Goal: Information Seeking & Learning: Check status

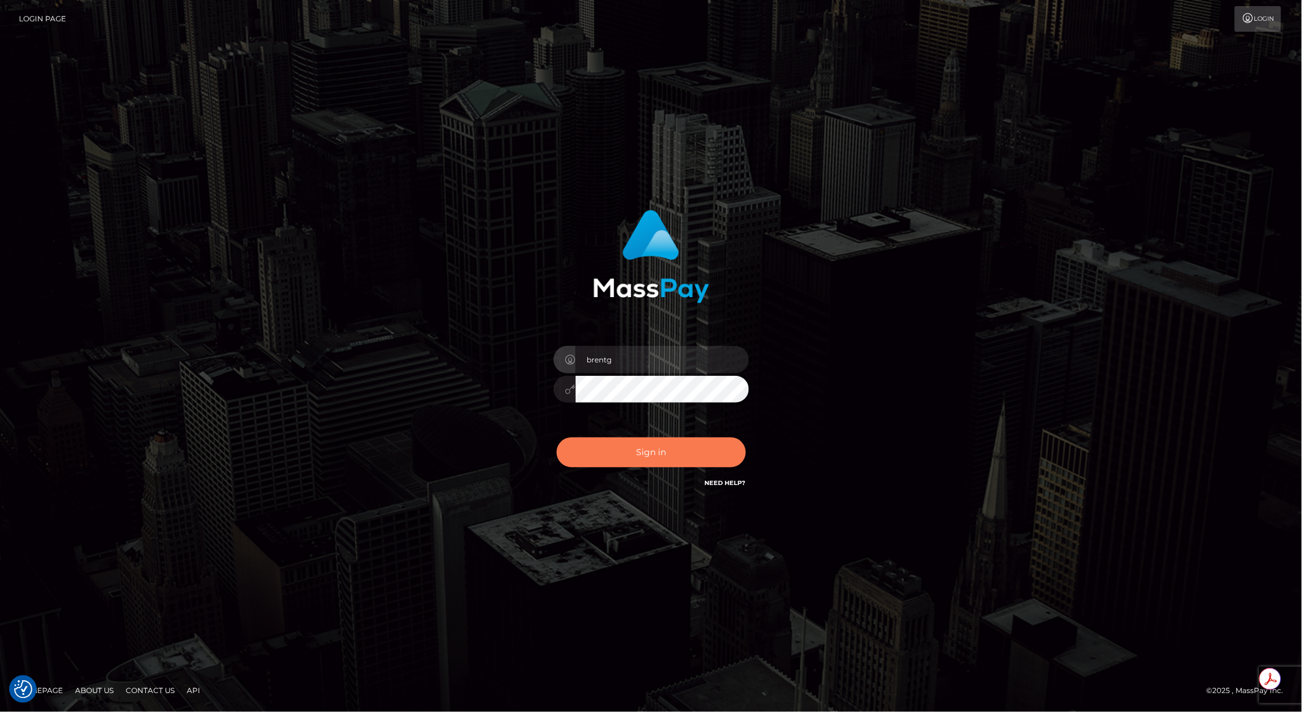
click at [644, 447] on button "Sign in" at bounding box center [651, 453] width 189 height 30
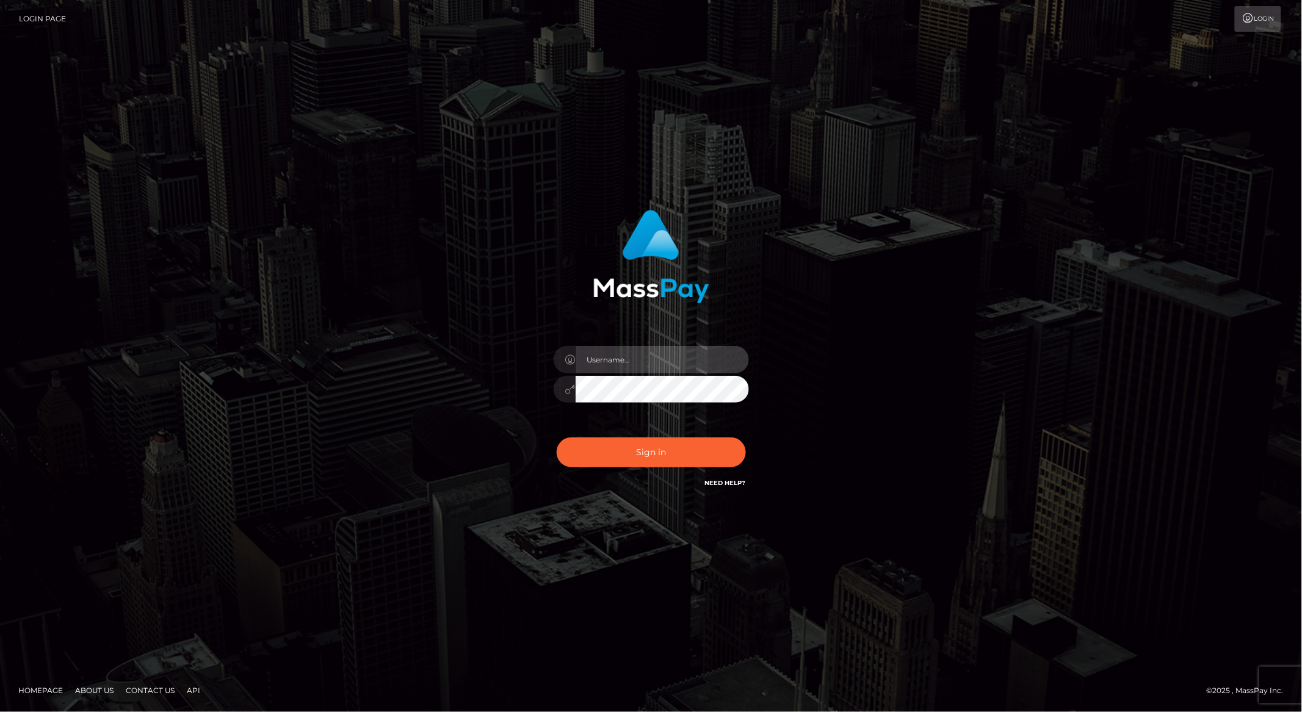
type input "brentg"
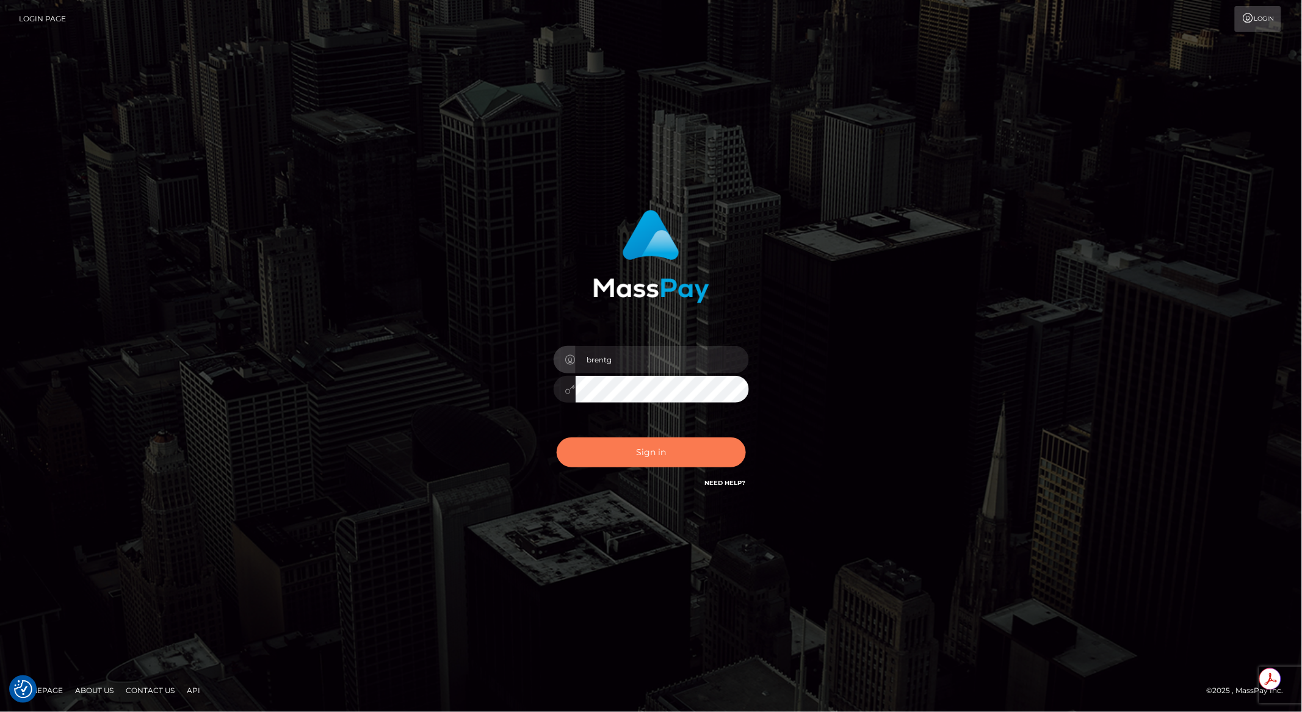
click at [660, 452] on button "Sign in" at bounding box center [651, 453] width 189 height 30
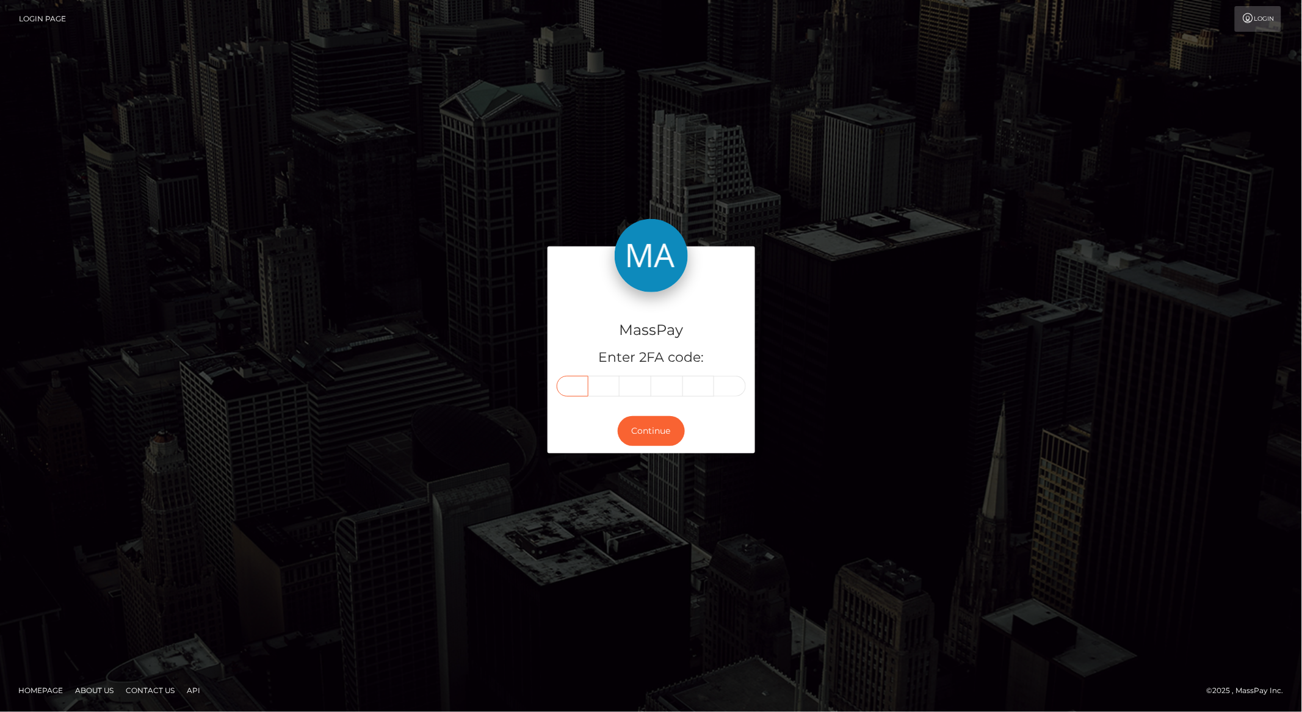
paste input "5"
type input "5"
type input "3"
type input "6"
type input "2"
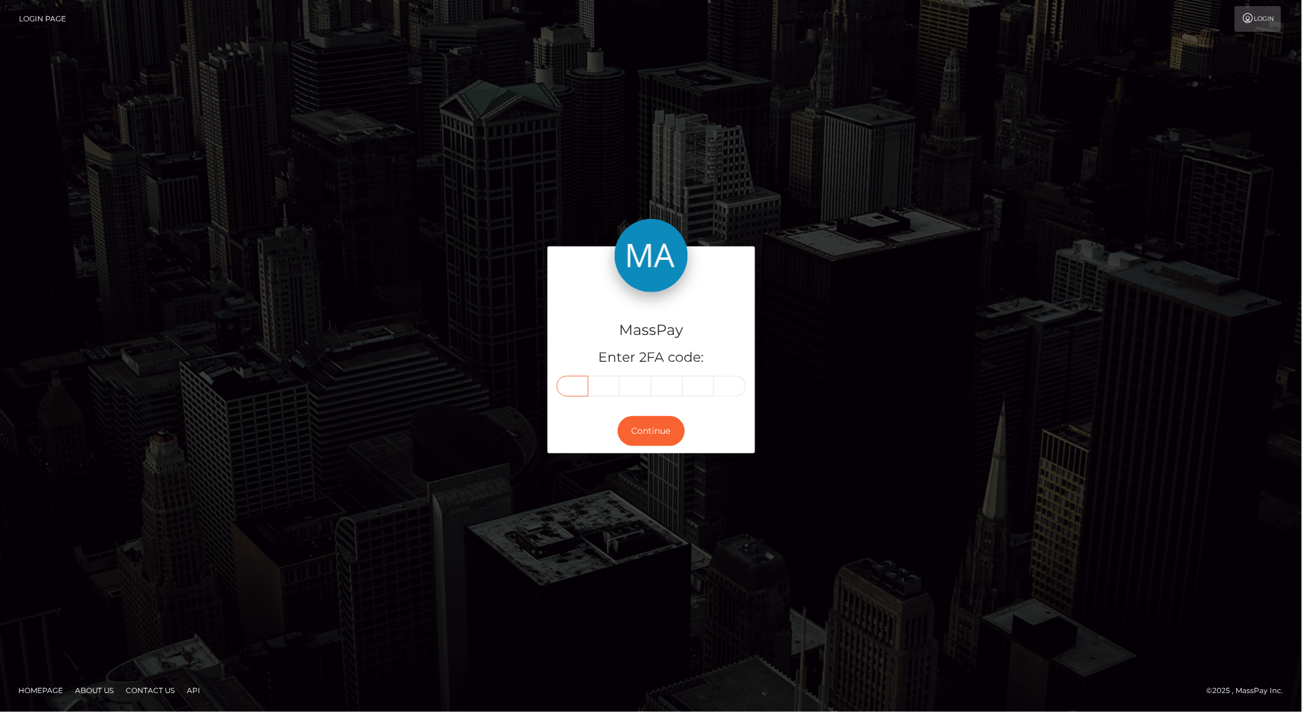
type input "7"
type input "5"
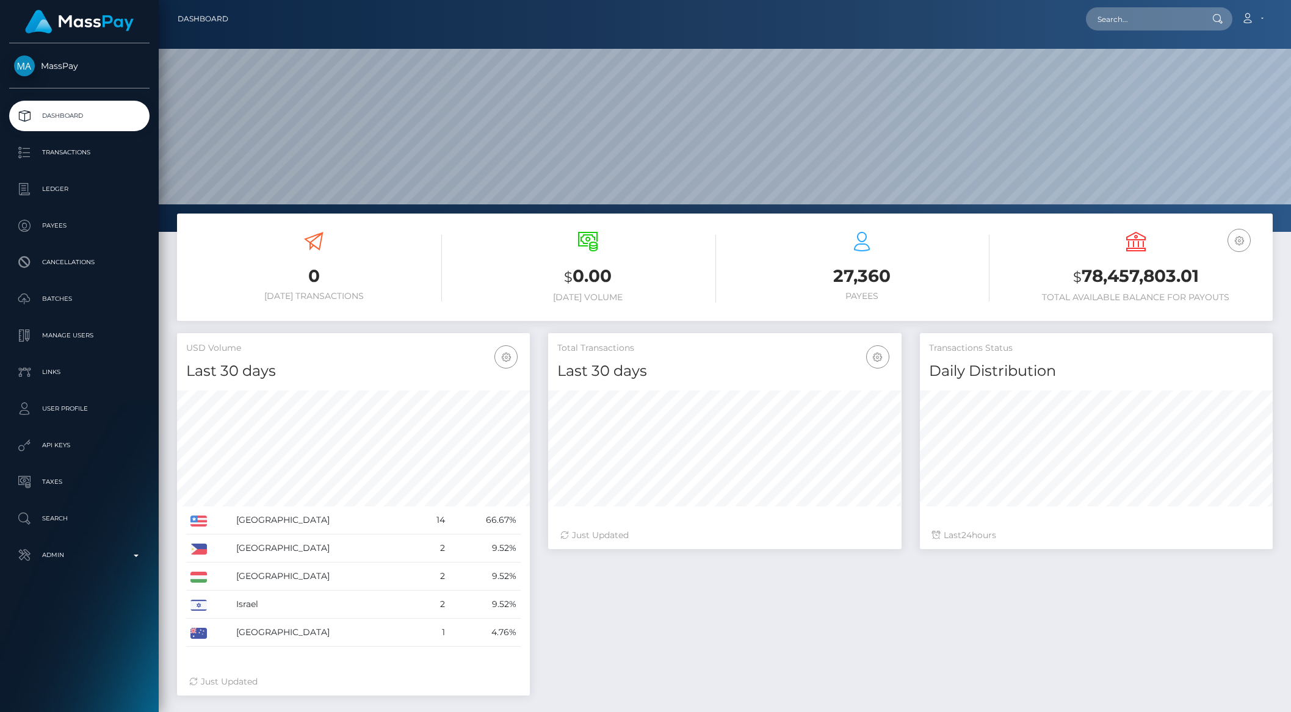
scroll to position [215, 352]
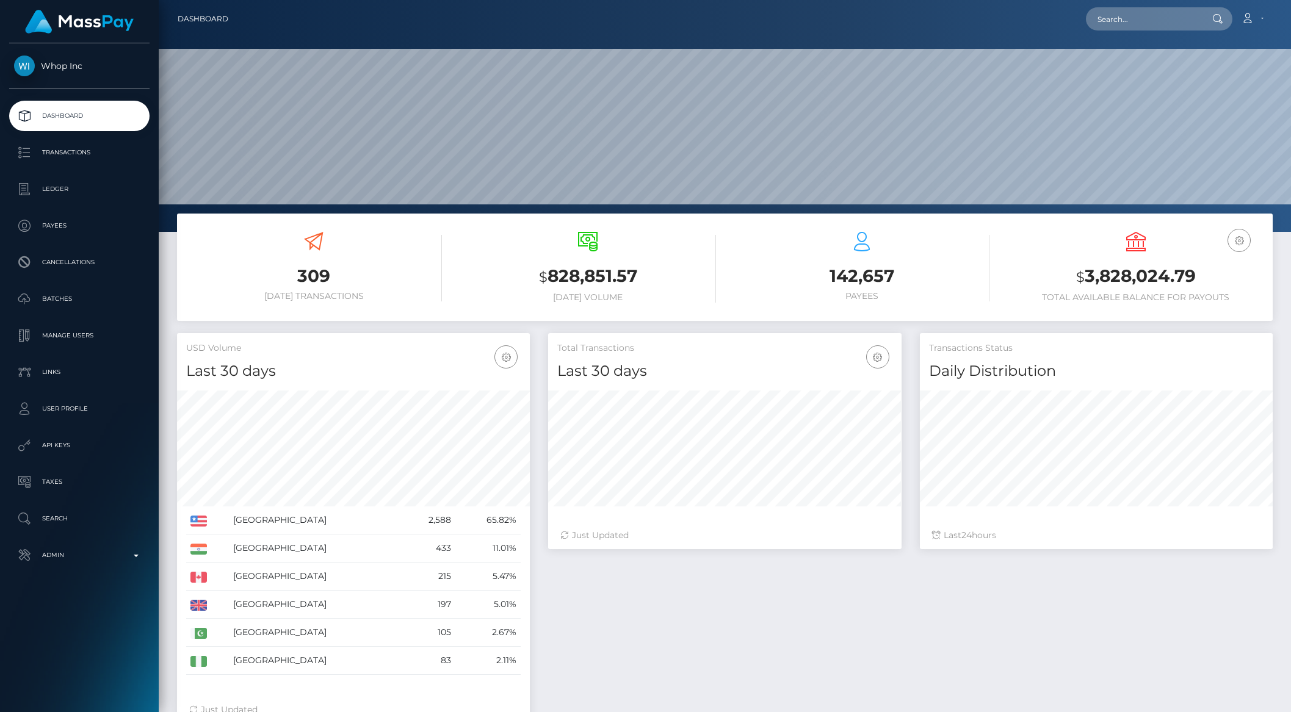
scroll to position [215, 352]
click at [65, 444] on p "API Keys" at bounding box center [79, 445] width 131 height 18
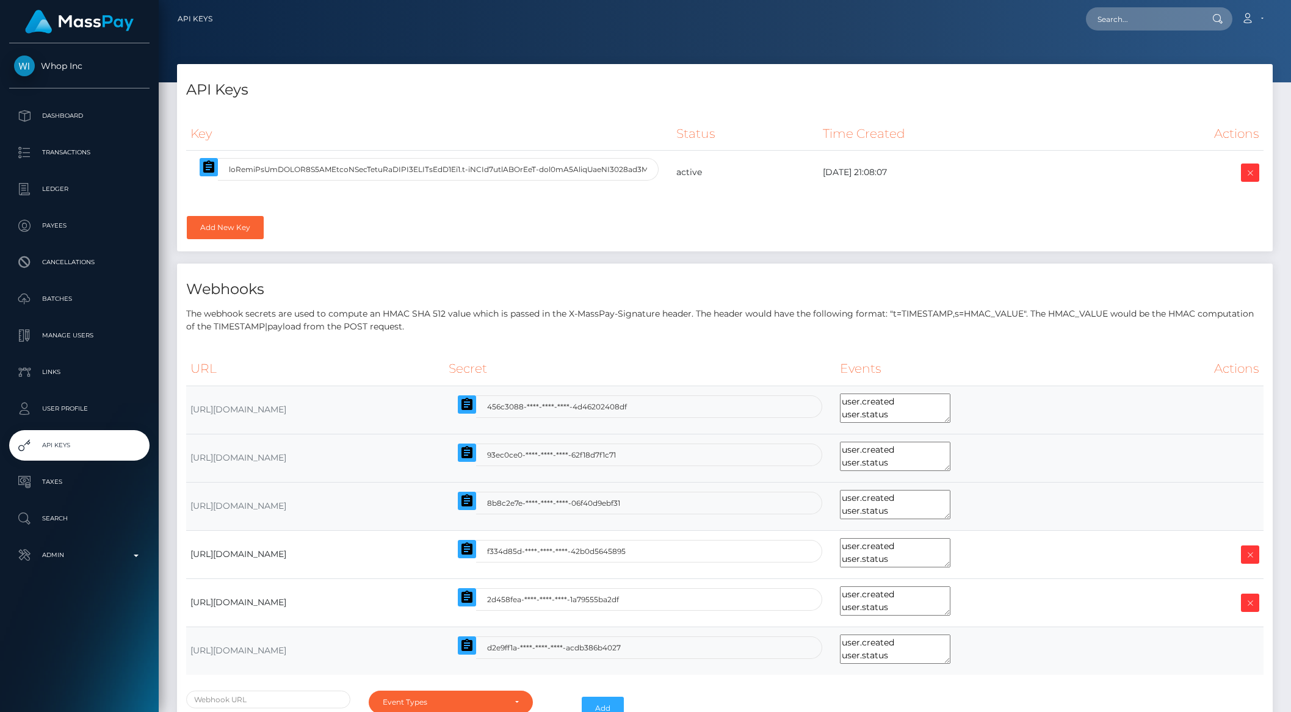
select select
click at [208, 166] on icon "button" at bounding box center [208, 166] width 11 height 12
click at [1159, 23] on input "text" at bounding box center [1143, 18] width 115 height 23
paste input "239725f1-683b-11f0-a026-06178c1a380f"
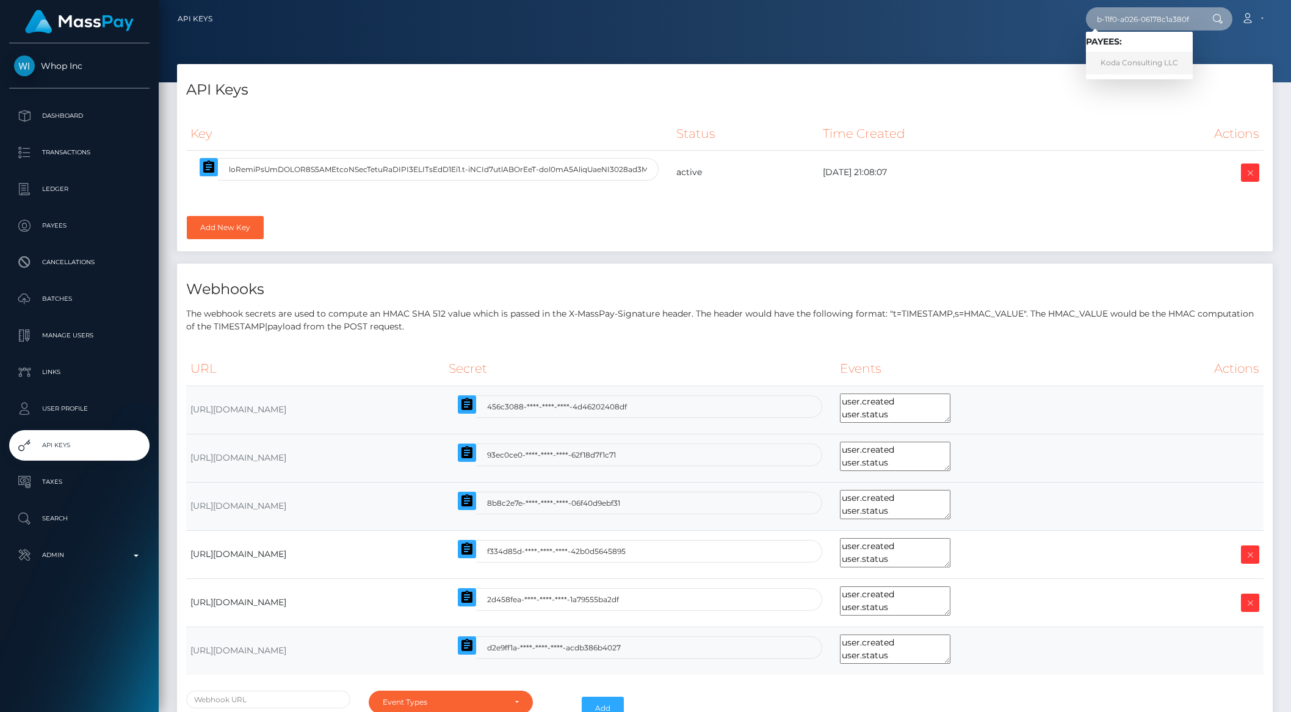
type input "239725f1-683b-11f0-a026-06178c1a380f"
click at [1143, 59] on link "Koda Consulting LLC" at bounding box center [1139, 63] width 107 height 23
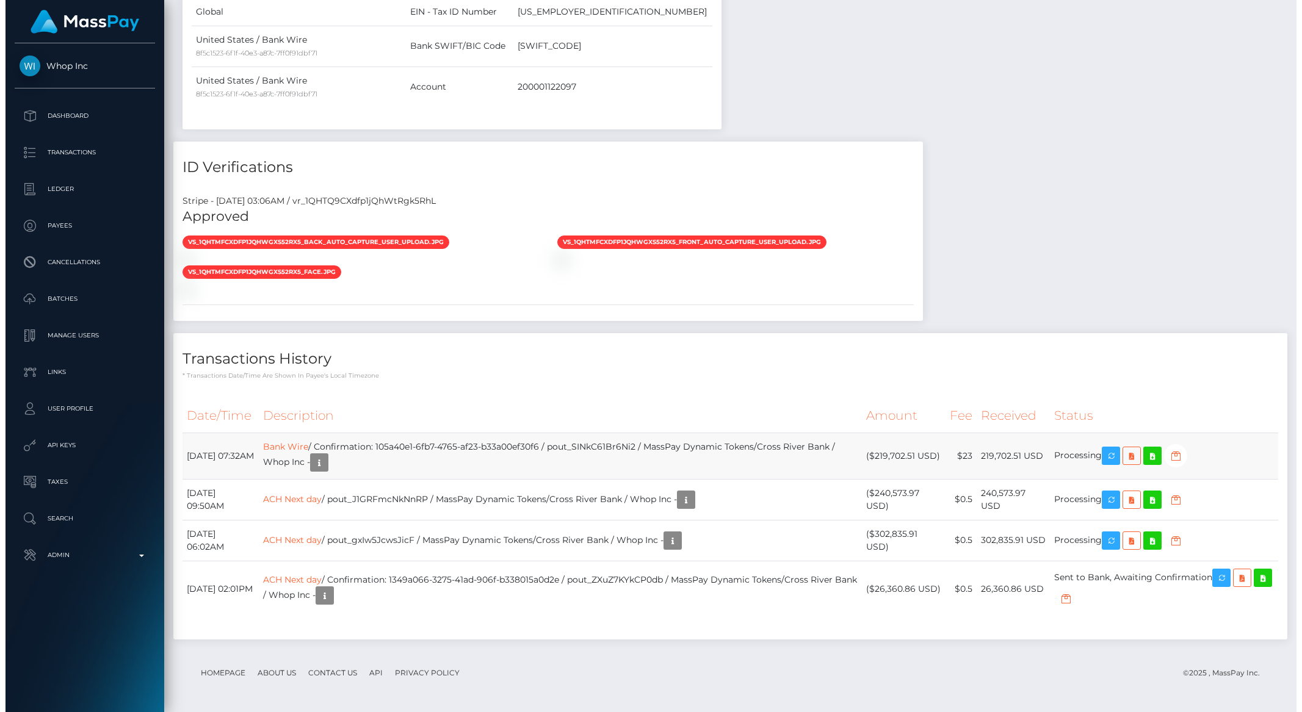
scroll to position [1292, 0]
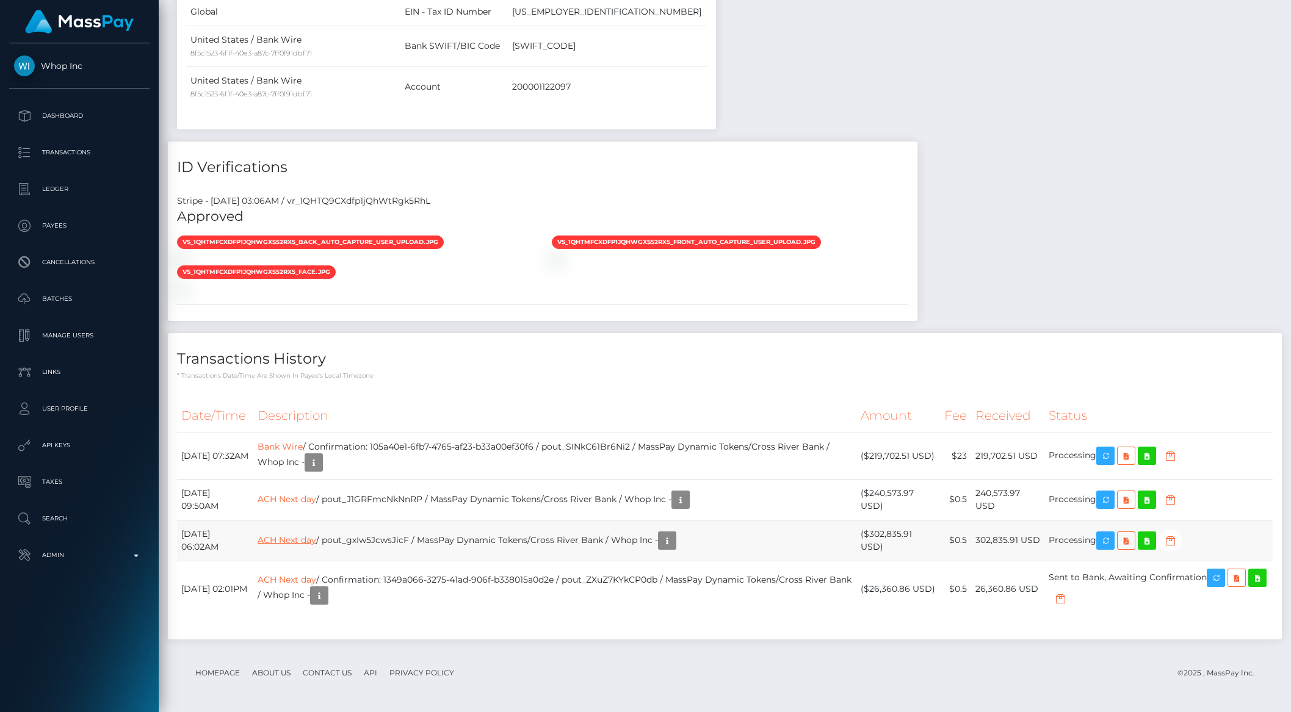
click at [311, 536] on link "ACH Next day" at bounding box center [287, 539] width 59 height 11
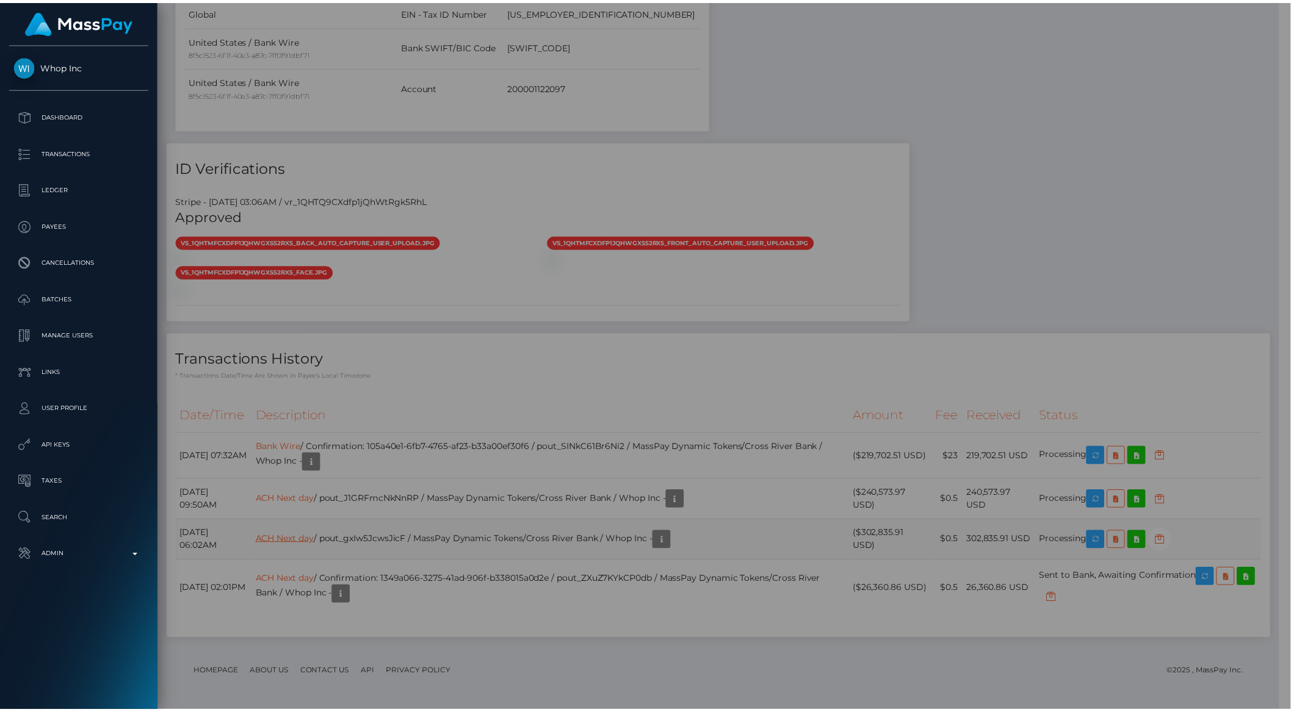
scroll to position [610072, 609865]
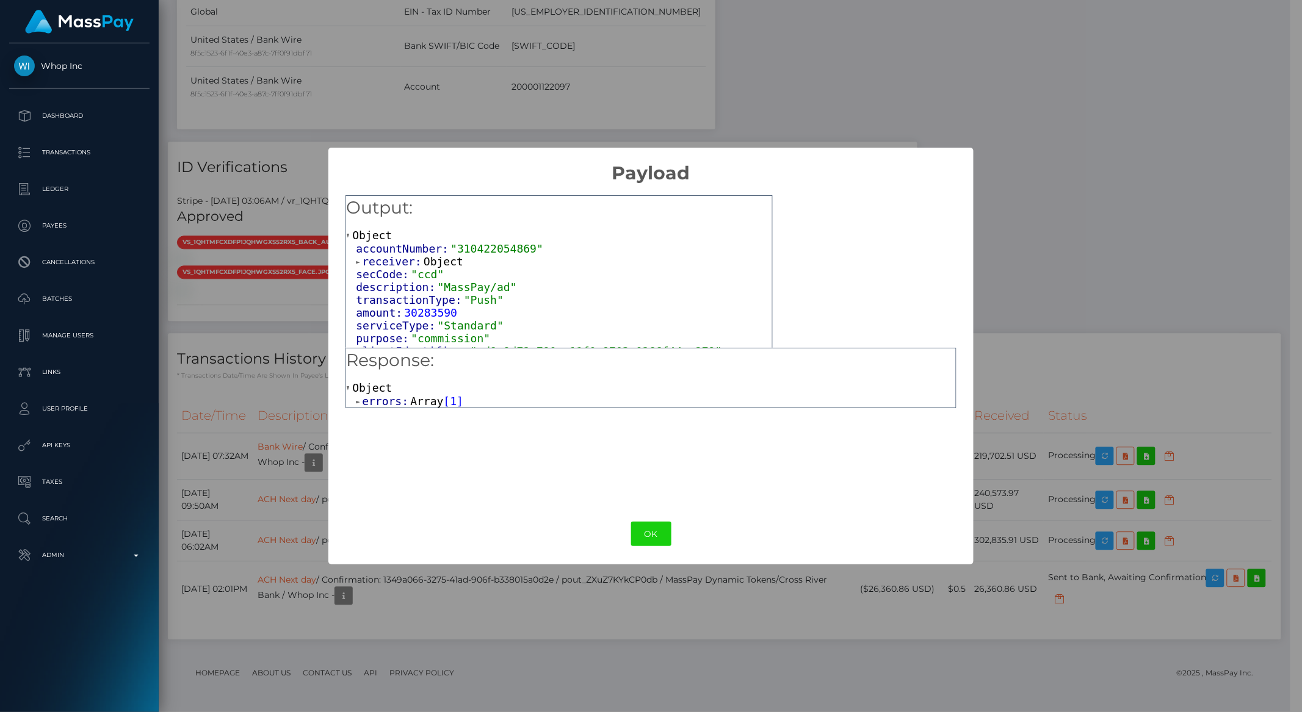
click at [379, 404] on span "errors:" at bounding box center [386, 401] width 48 height 13
click at [393, 414] on span "Object" at bounding box center [407, 414] width 40 height 13
click at [646, 531] on button "OK" at bounding box center [651, 534] width 40 height 25
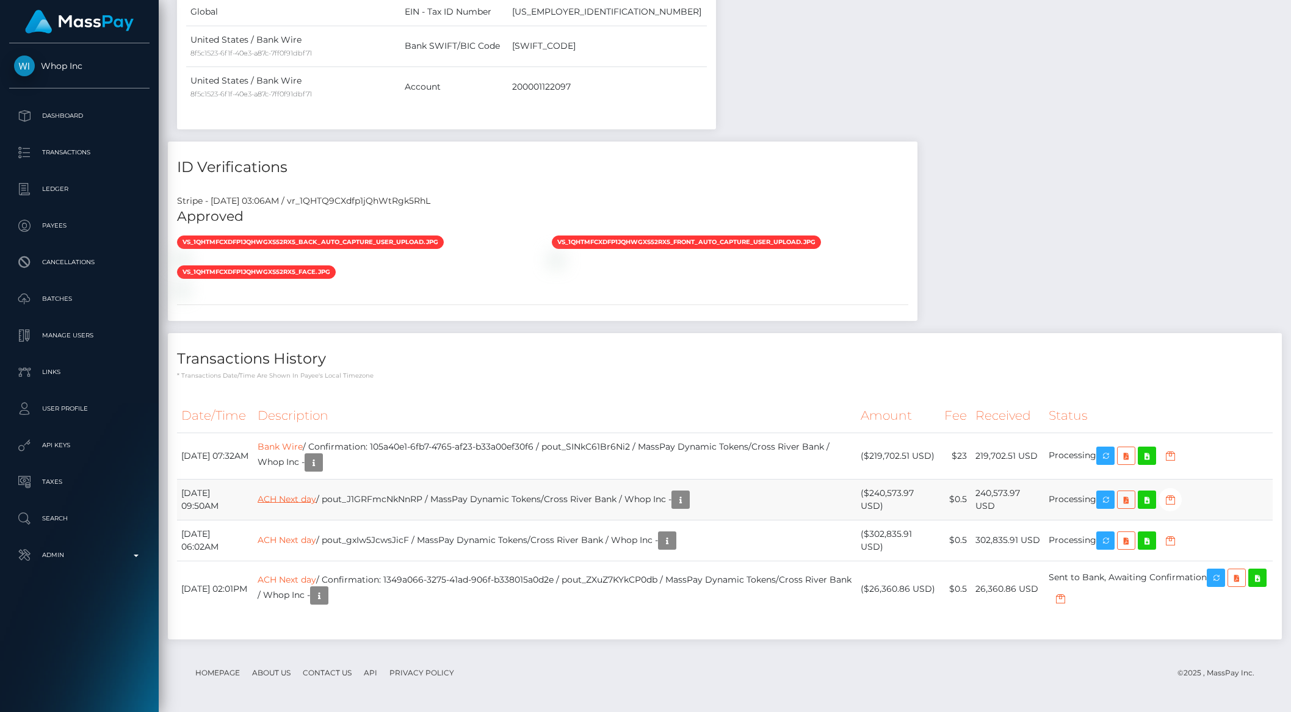
click at [316, 503] on link "ACH Next day" at bounding box center [287, 498] width 59 height 11
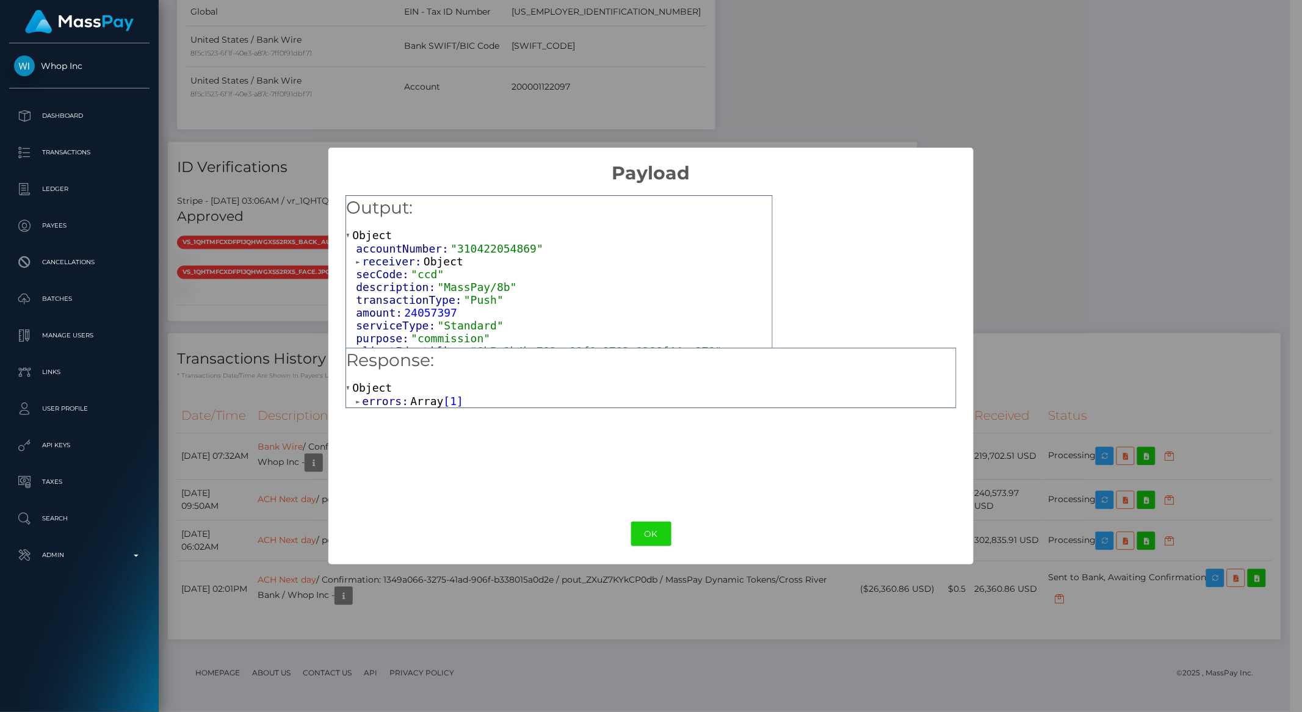
click at [394, 403] on span "errors:" at bounding box center [386, 401] width 48 height 13
click at [387, 413] on span "Object" at bounding box center [407, 414] width 40 height 13
click at [395, 438] on span "message:" at bounding box center [402, 440] width 55 height 13
click at [402, 428] on span "code:" at bounding box center [392, 427] width 35 height 13
click at [657, 539] on button "OK" at bounding box center [651, 534] width 40 height 25
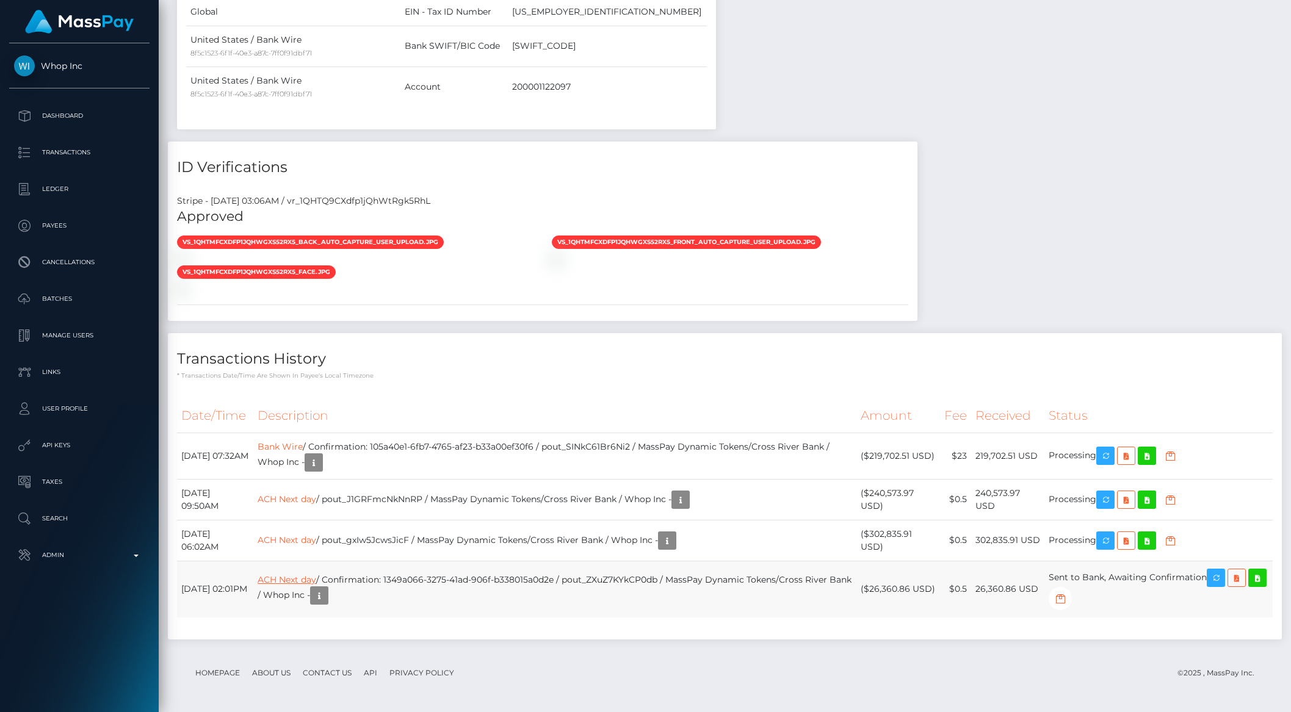
click at [309, 576] on link "ACH Next day" at bounding box center [287, 579] width 59 height 11
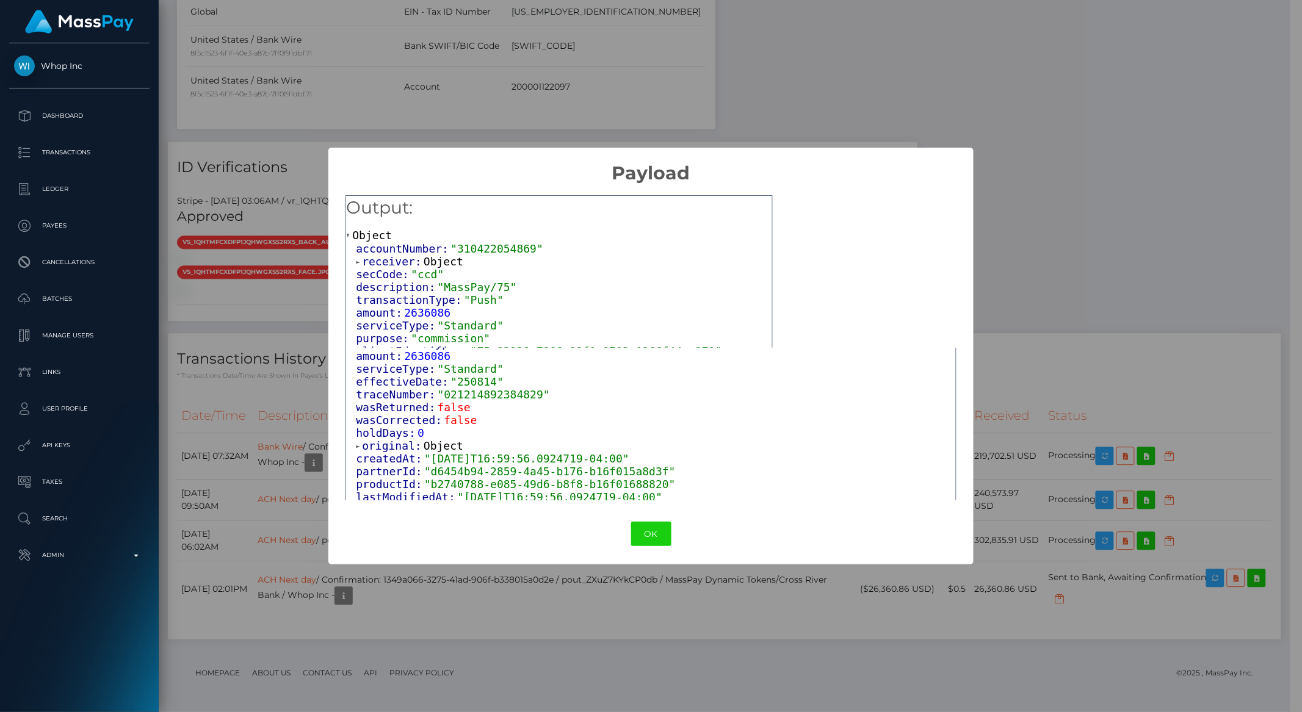
scroll to position [275, 0]
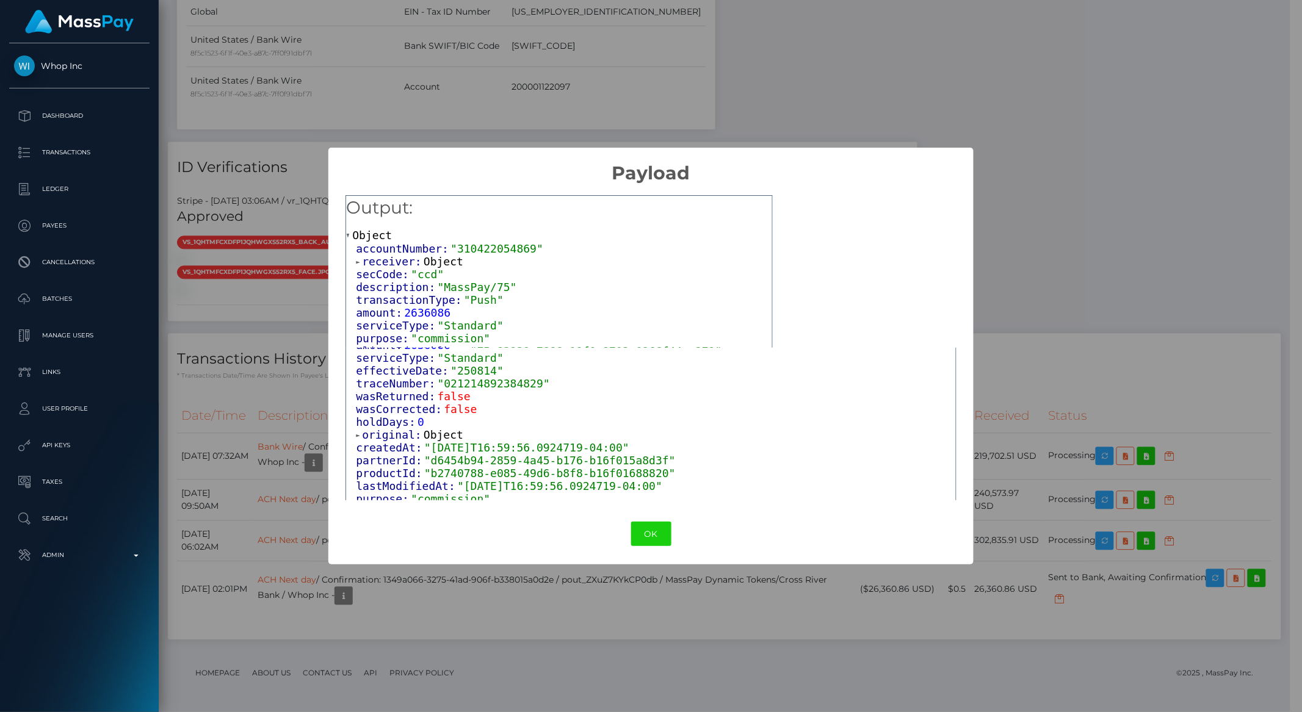
click at [375, 428] on span "original:" at bounding box center [393, 434] width 62 height 13
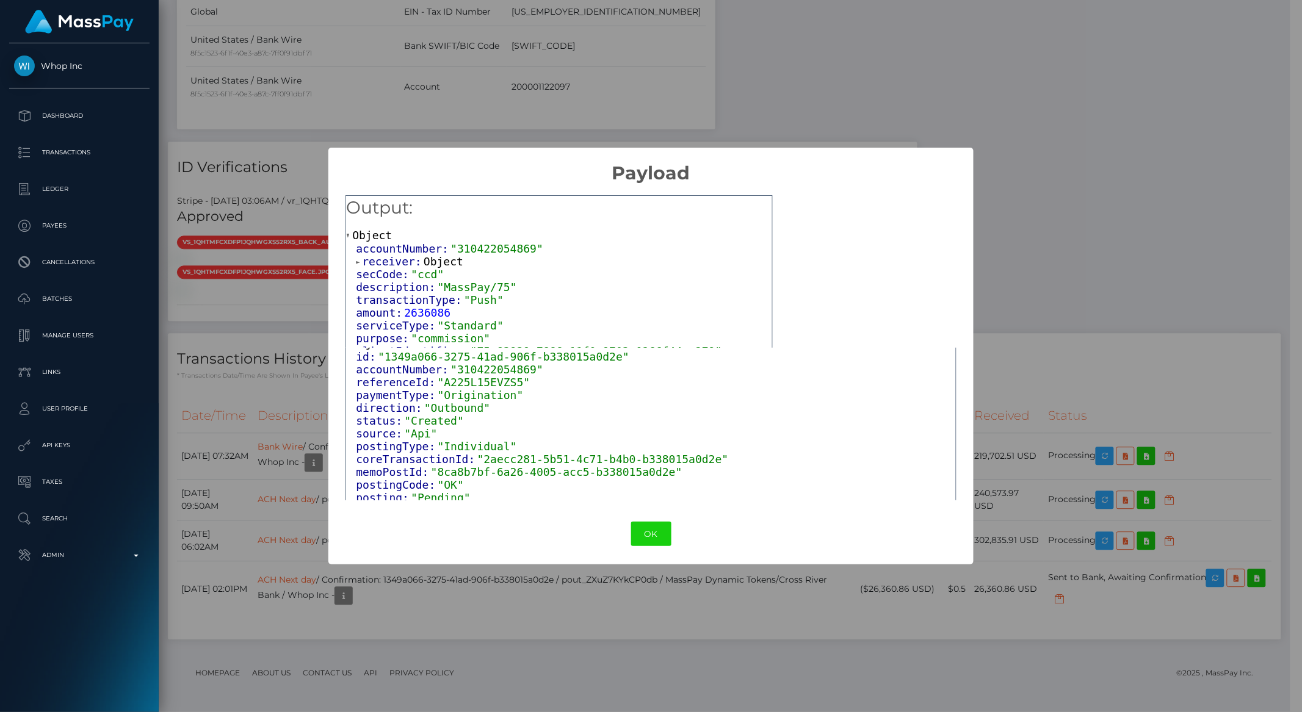
scroll to position [18, 0]
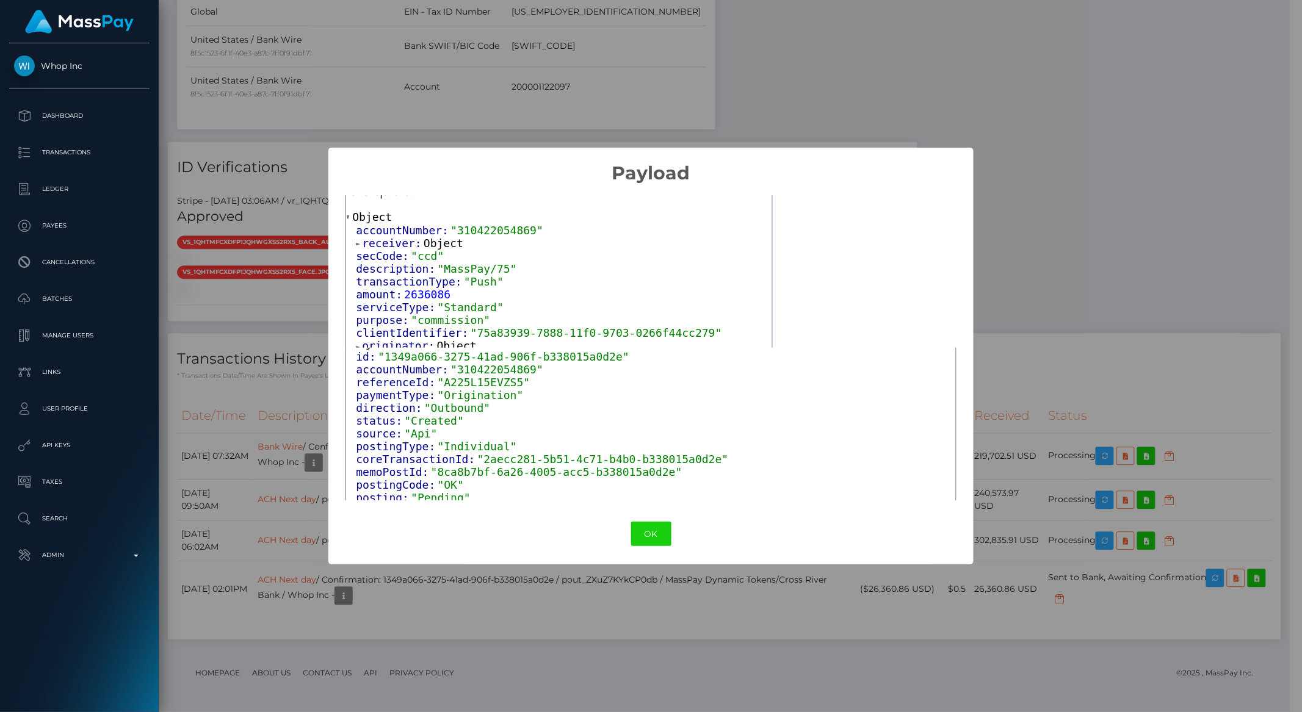
click at [396, 343] on span "originator:" at bounding box center [399, 345] width 74 height 13
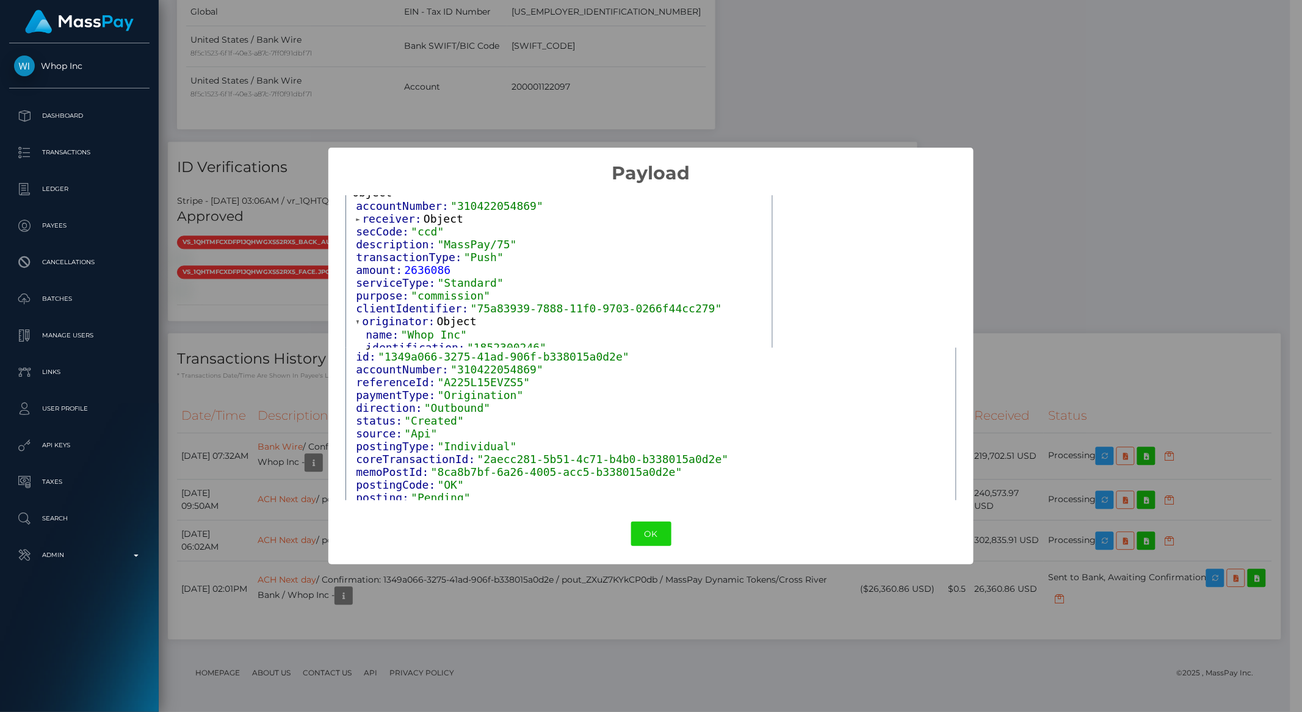
click at [375, 219] on span "receiver:" at bounding box center [393, 218] width 62 height 13
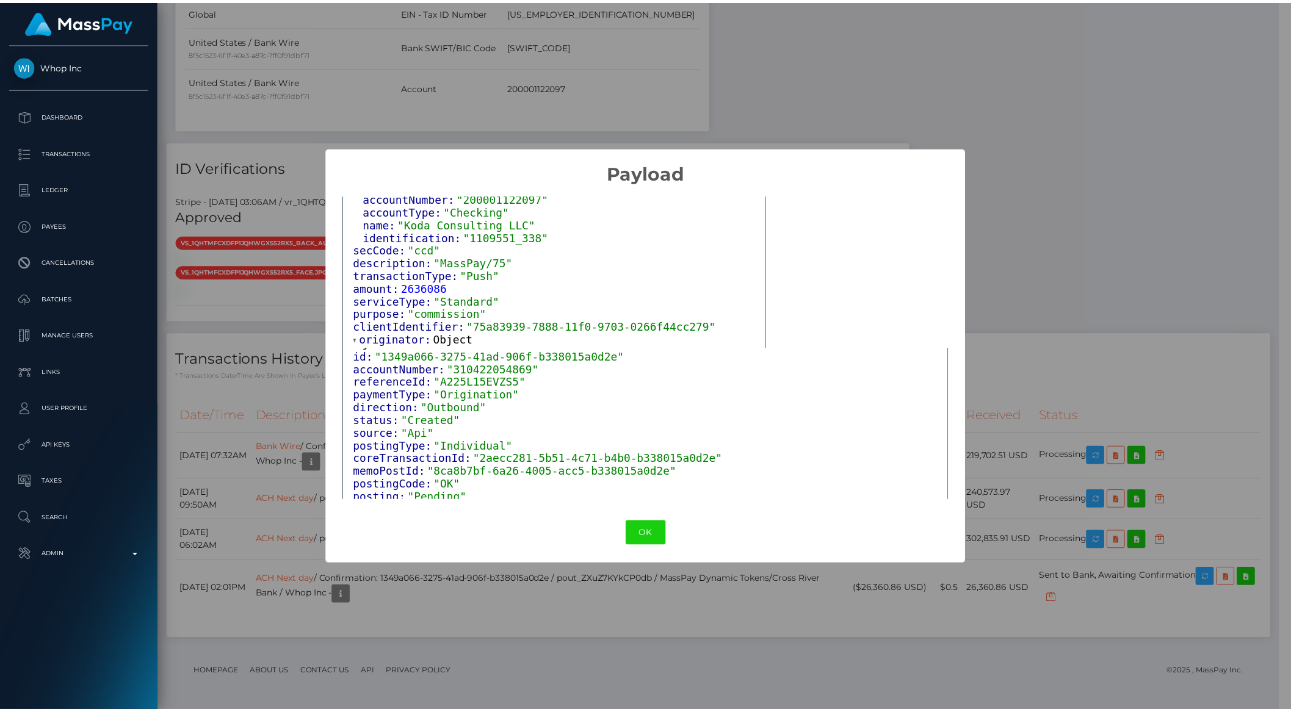
scroll to position [104, 0]
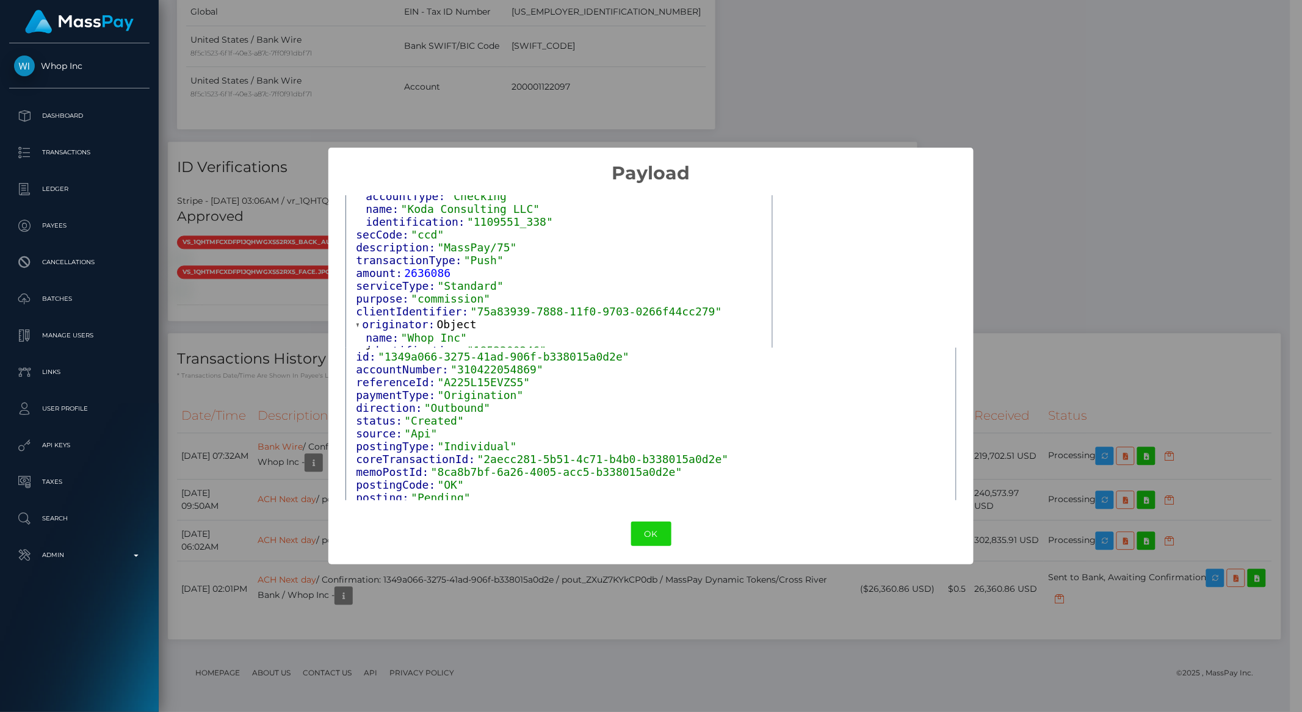
click at [248, 571] on div "× Payload Output: Object accountNumber: "310422054869" receiver: Object routing…" at bounding box center [651, 356] width 1302 height 712
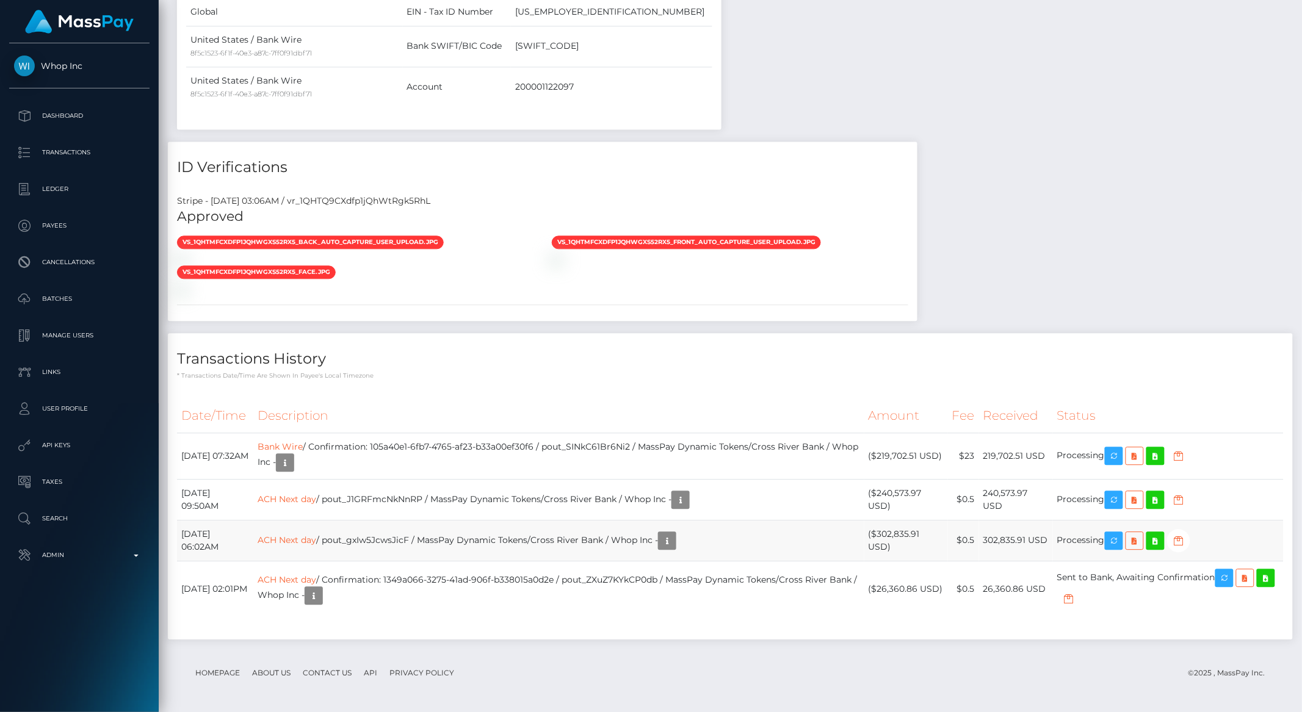
scroll to position [610072, 609865]
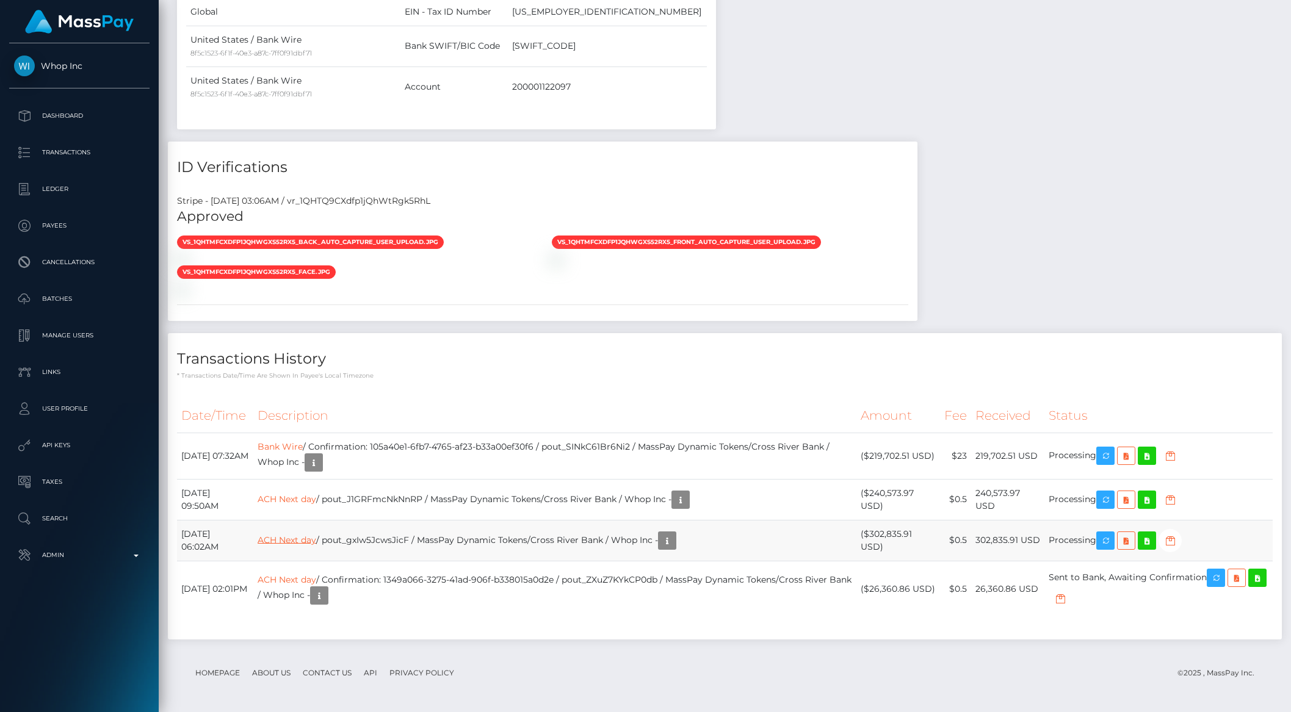
click at [304, 544] on link "ACH Next day" at bounding box center [287, 539] width 59 height 11
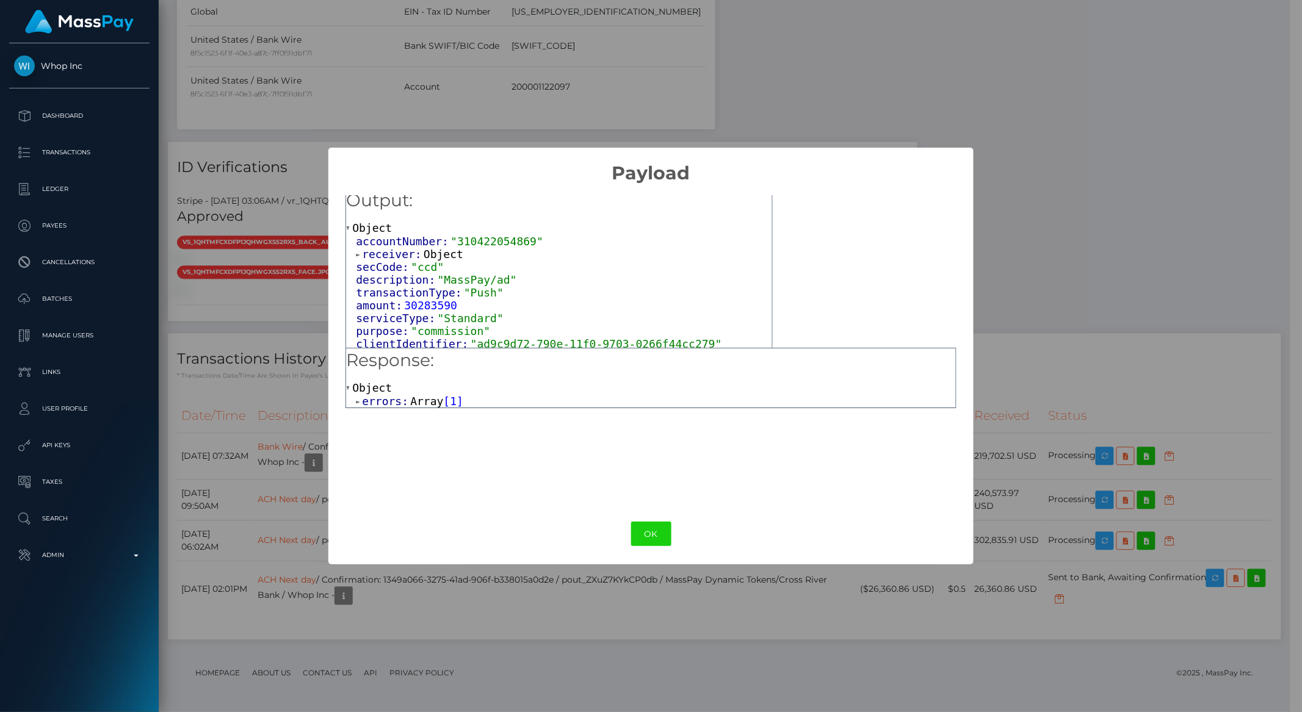
scroll to position [18, 0]
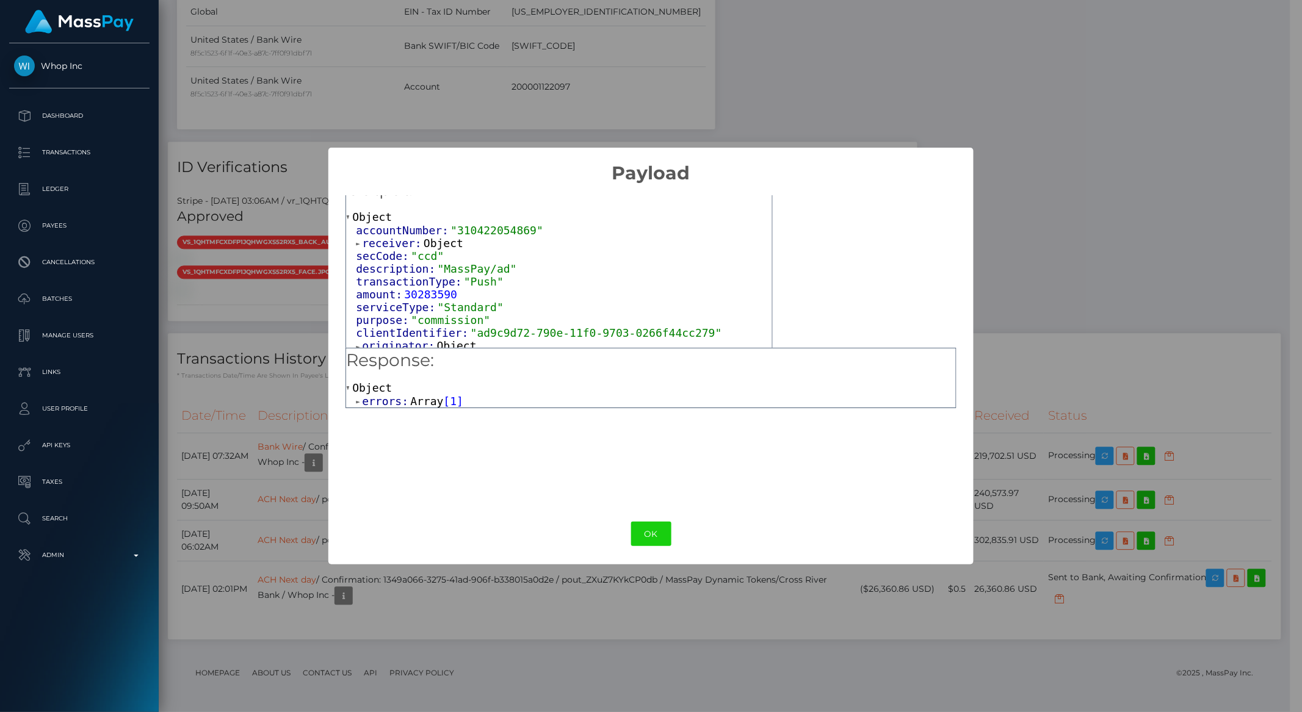
click at [405, 339] on span "originator:" at bounding box center [399, 345] width 74 height 13
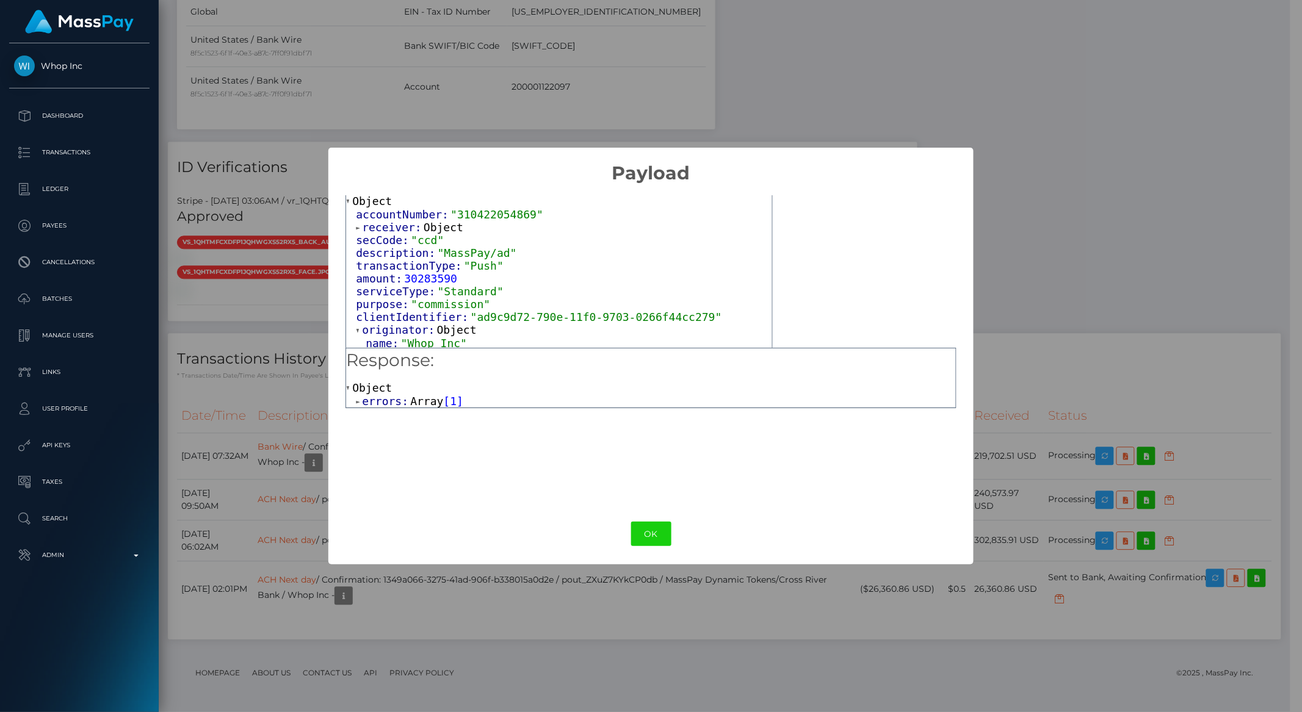
scroll to position [43, 0]
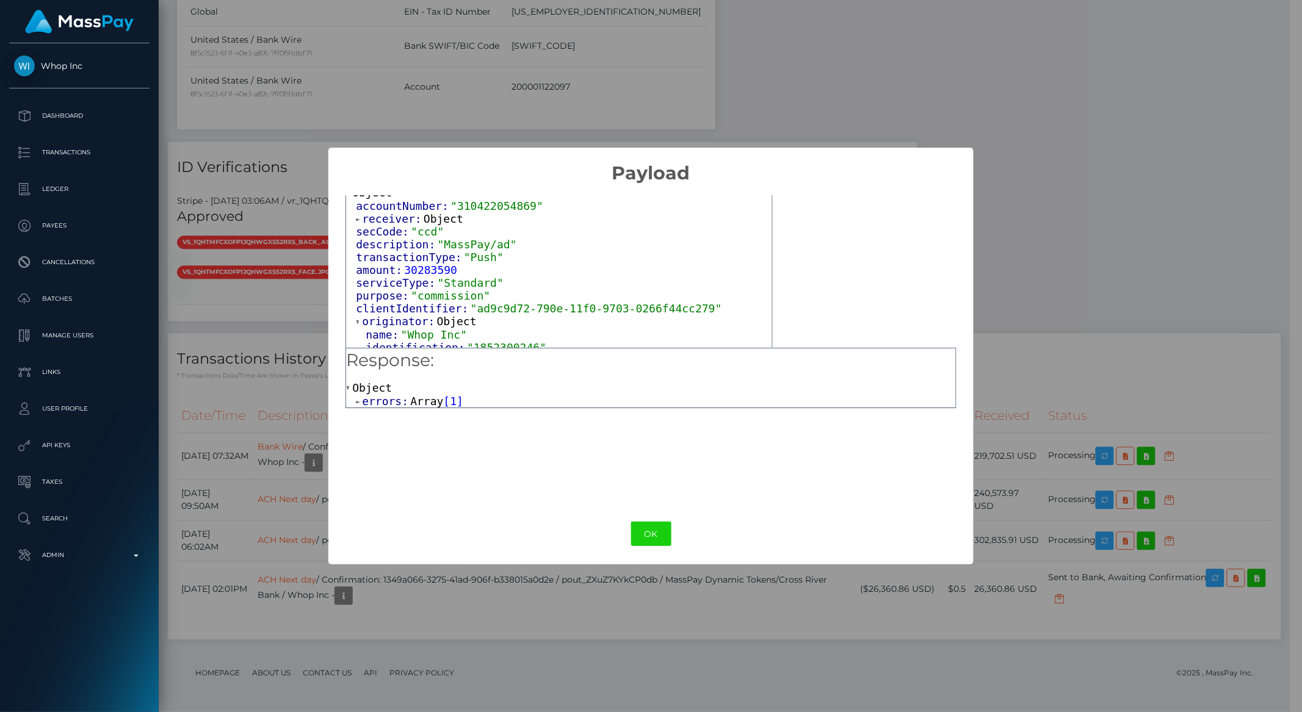
click at [373, 217] on span "receiver:" at bounding box center [393, 218] width 62 height 13
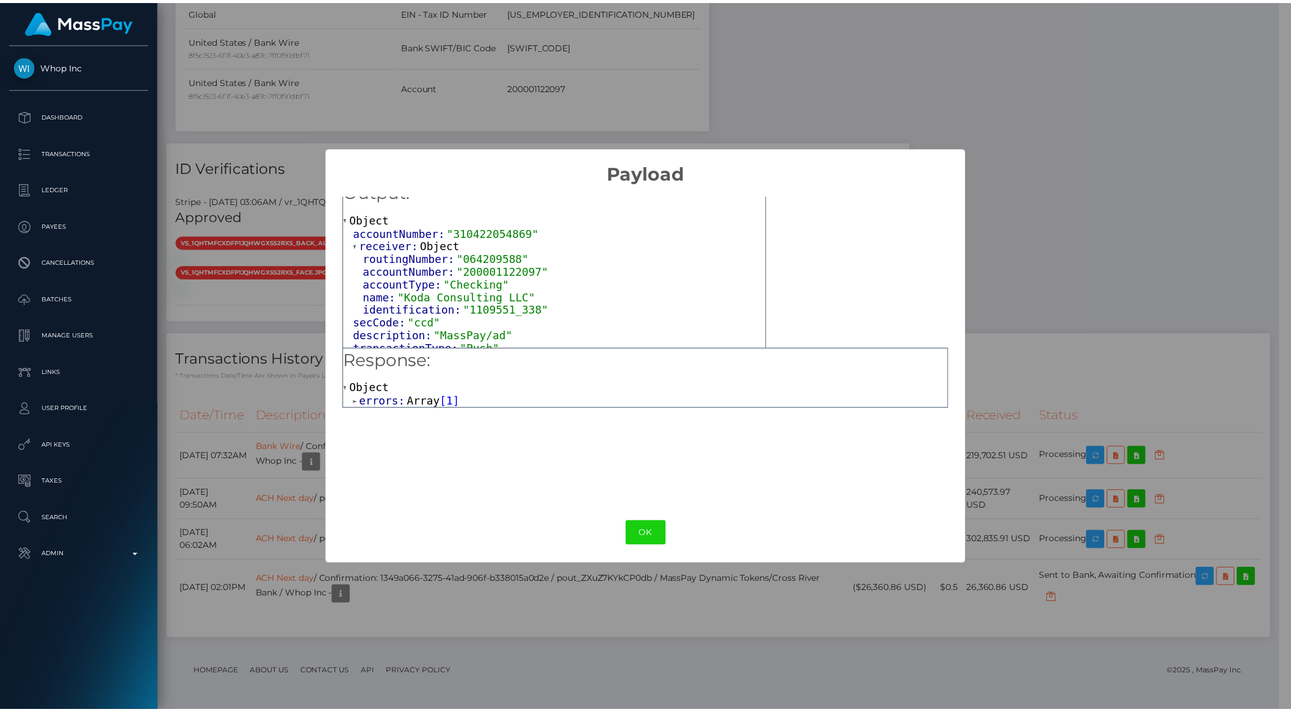
scroll to position [0, 0]
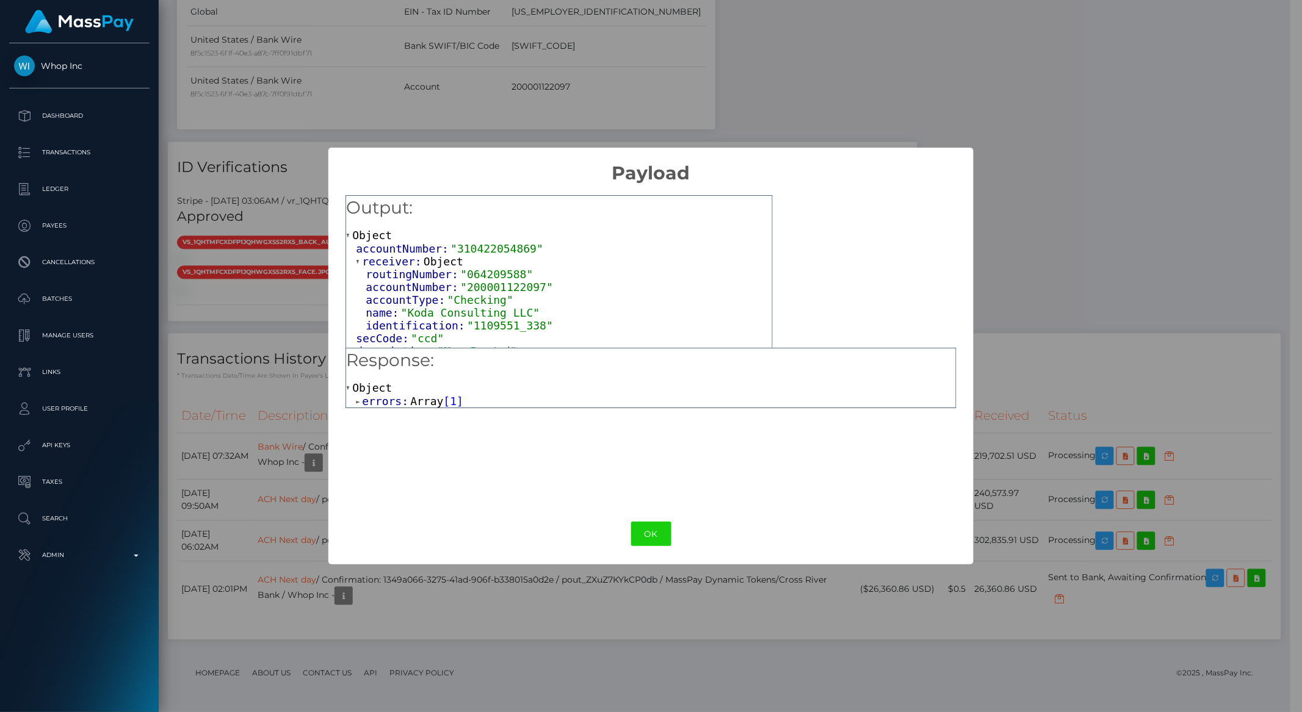
click at [217, 463] on div "× Payload Output: Object accountNumber: "310422054869" receiver: Object routing…" at bounding box center [651, 356] width 1302 height 712
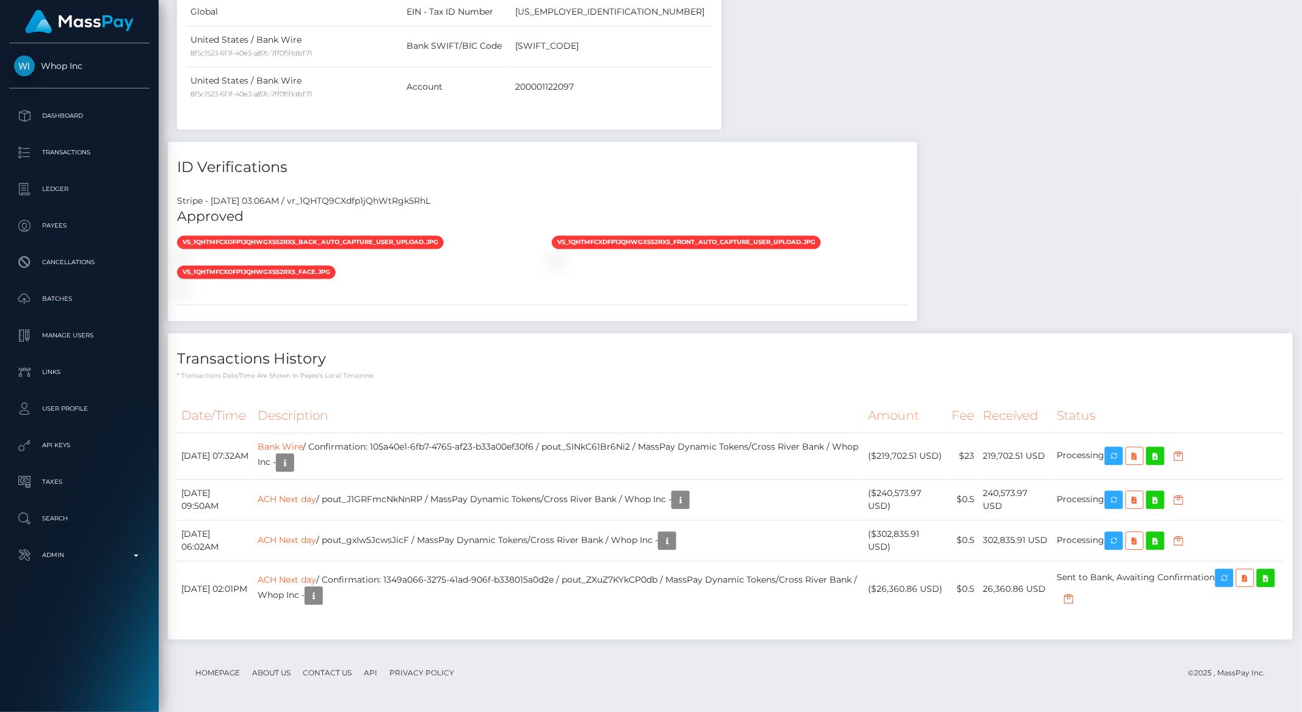
scroll to position [610072, 609865]
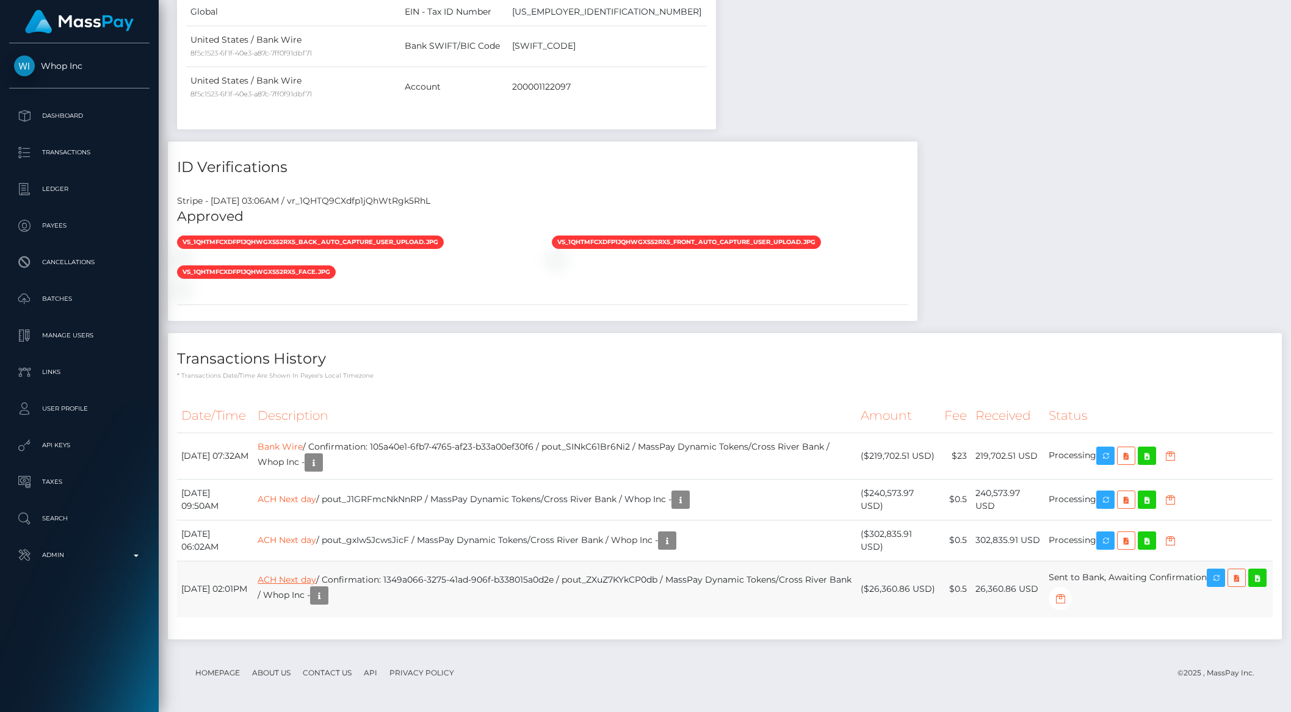
click at [316, 577] on link "ACH Next day" at bounding box center [287, 579] width 59 height 11
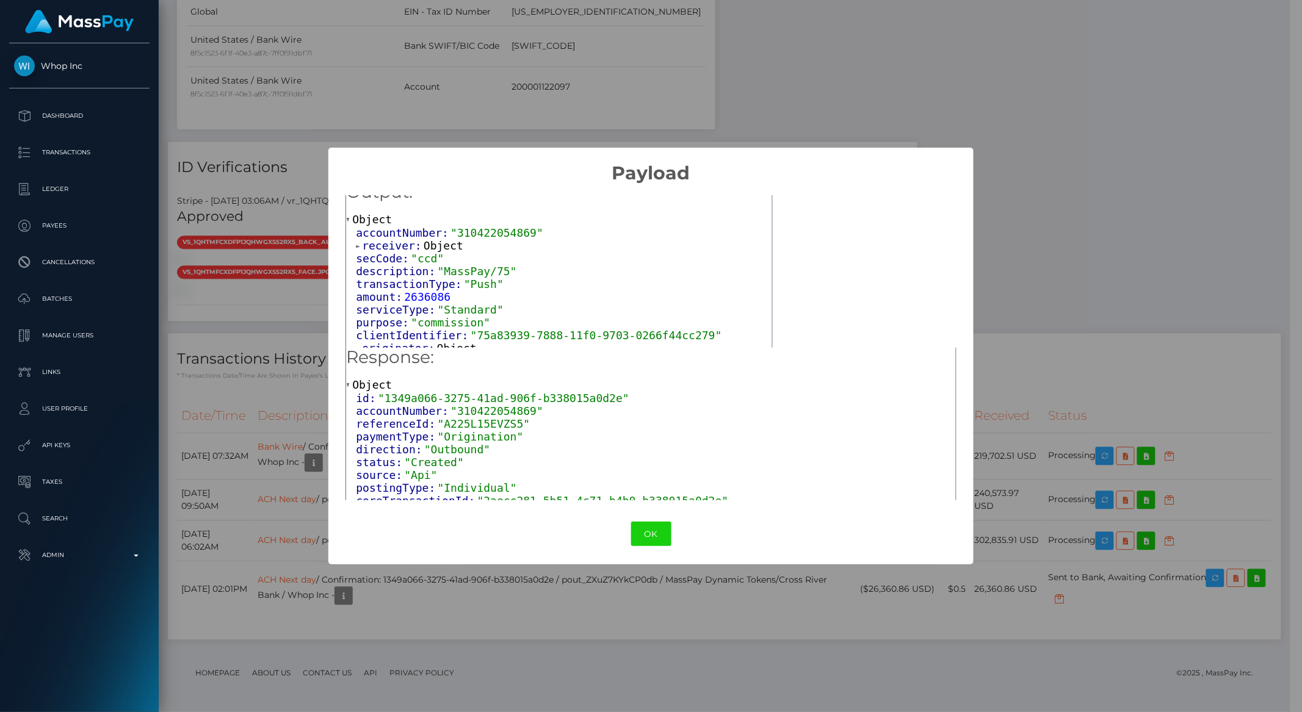
scroll to position [18, 0]
click at [402, 339] on span "originator:" at bounding box center [399, 345] width 74 height 13
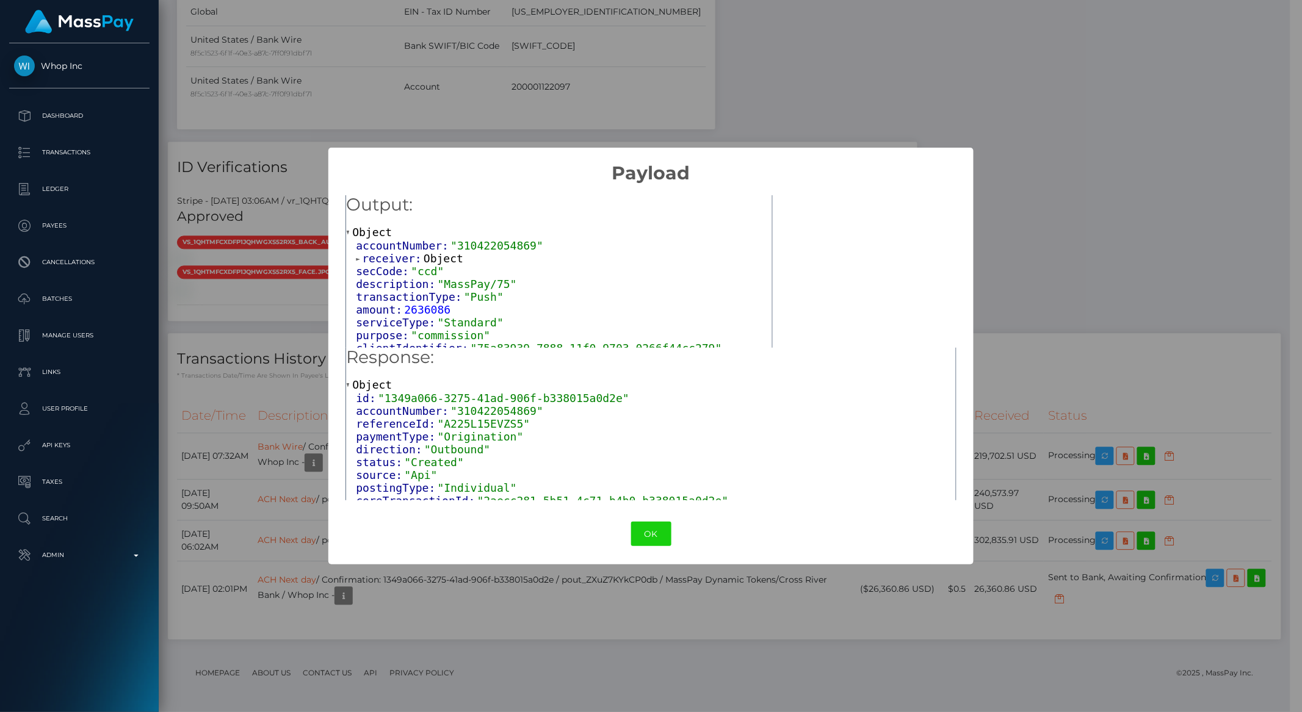
scroll to position [0, 0]
click at [384, 259] on span "receiver:" at bounding box center [393, 261] width 62 height 13
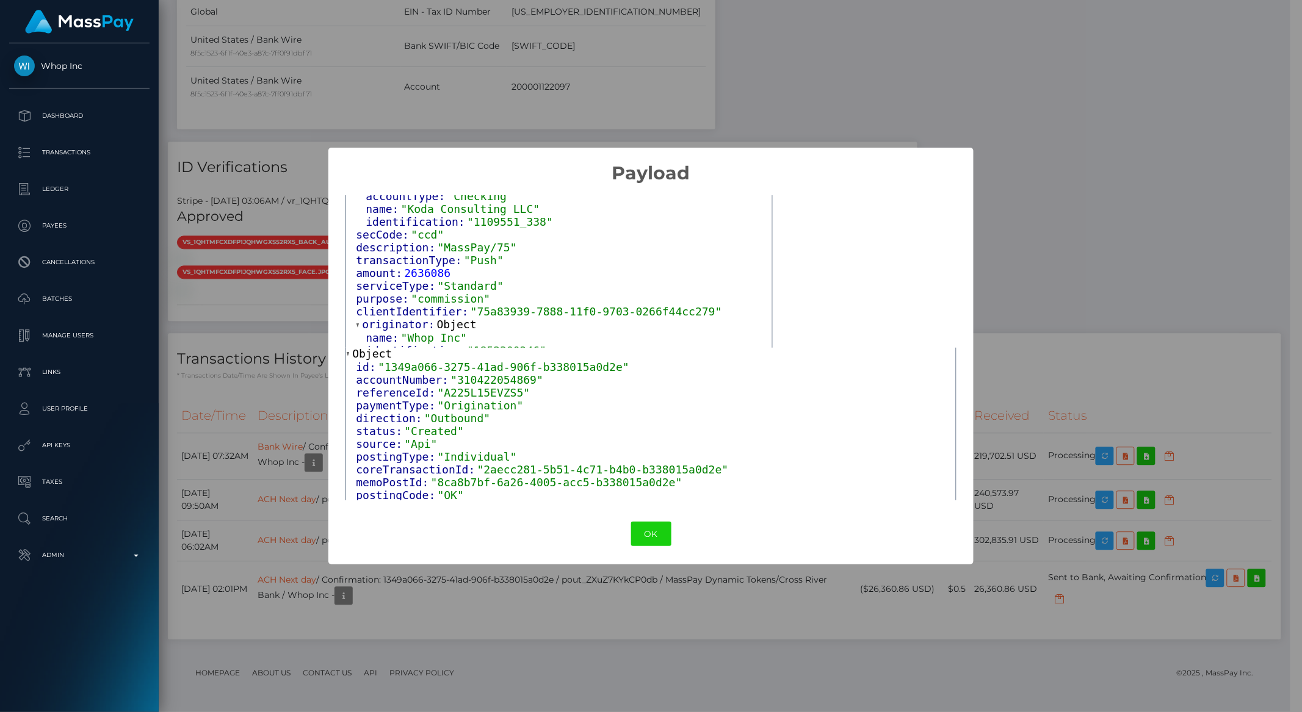
scroll to position [101, 0]
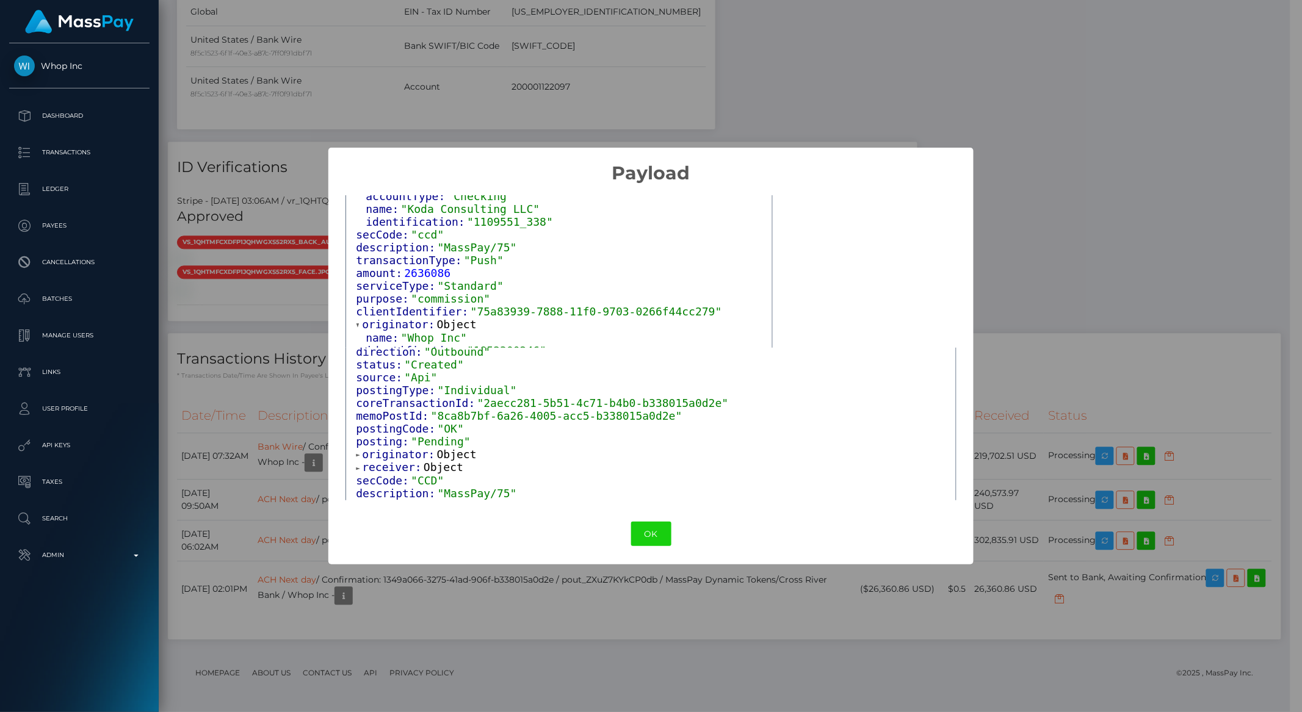
click at [408, 450] on span "originator:" at bounding box center [399, 454] width 74 height 13
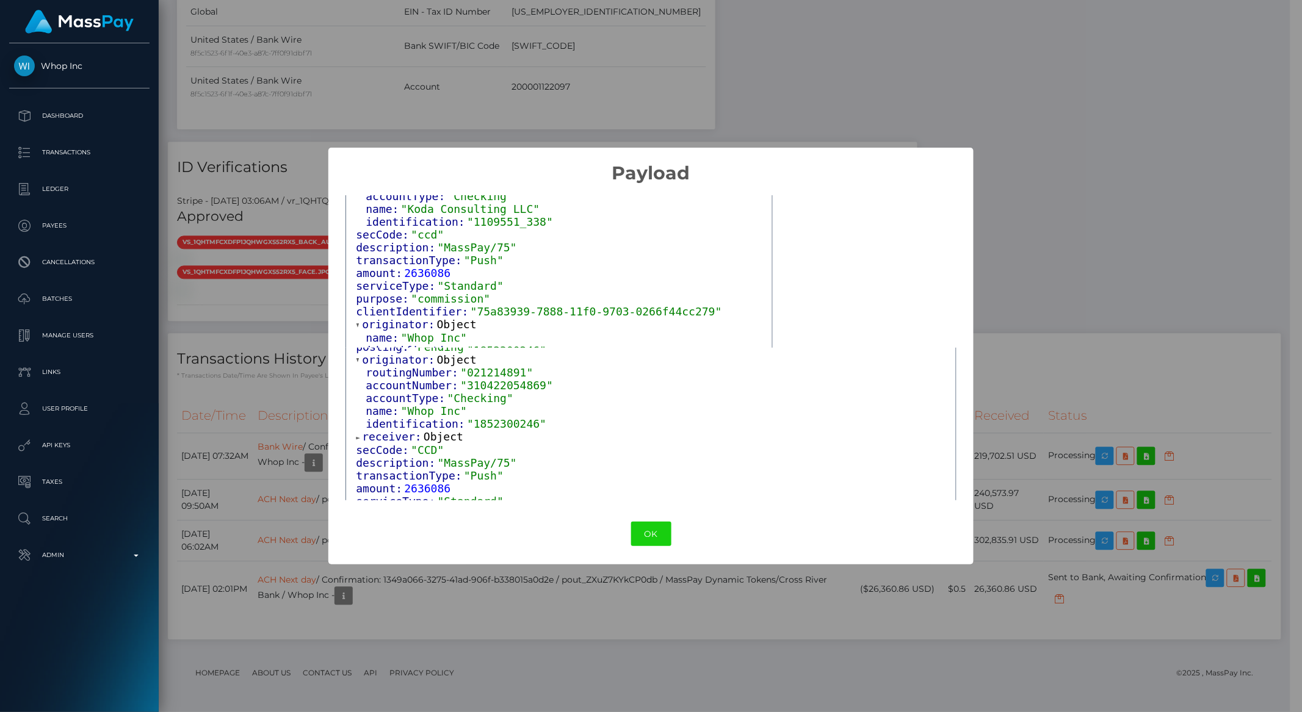
scroll to position [196, 0]
click at [403, 443] on span "secCode:" at bounding box center [383, 449] width 55 height 13
click at [399, 430] on span "receiver:" at bounding box center [393, 436] width 62 height 13
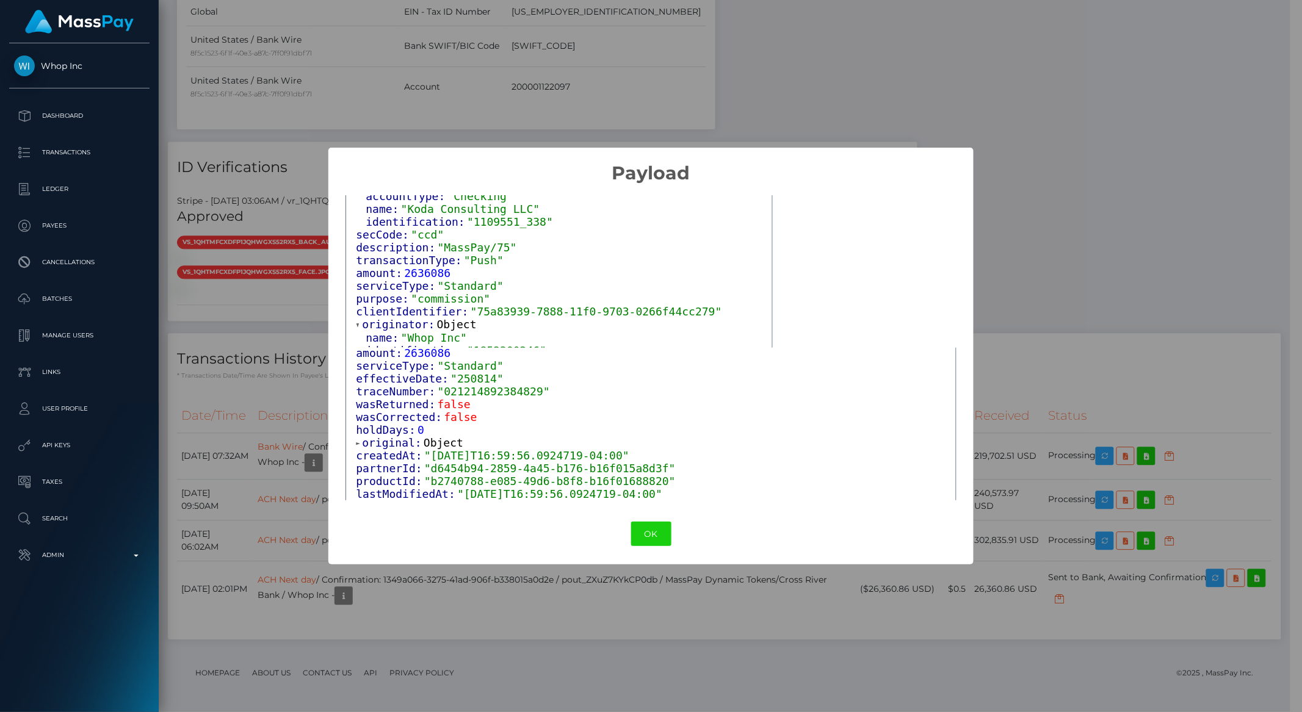
scroll to position [397, 0]
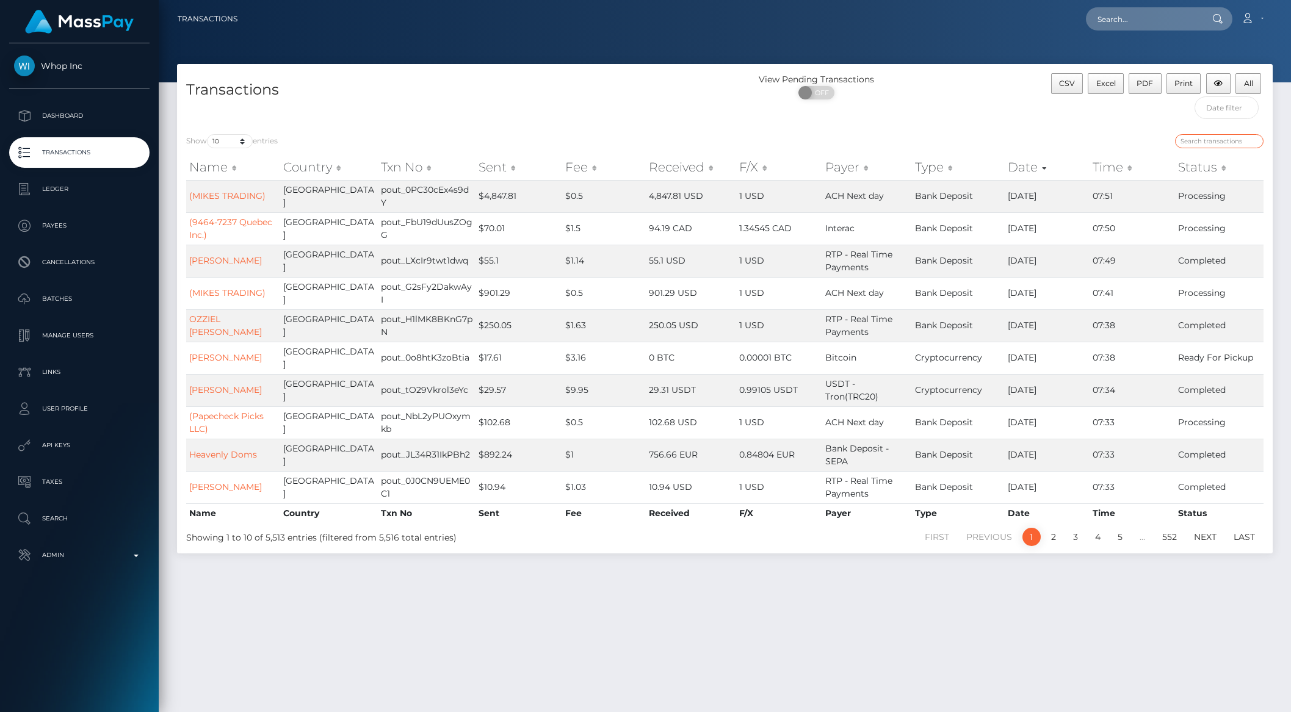
click at [1212, 139] on input "search" at bounding box center [1219, 141] width 88 height 14
paste input "70b183dd-79e4-11f0-9703-0266f44cc279"
type input "70b183dd-79e4-11f0-9703-0266f44cc279"
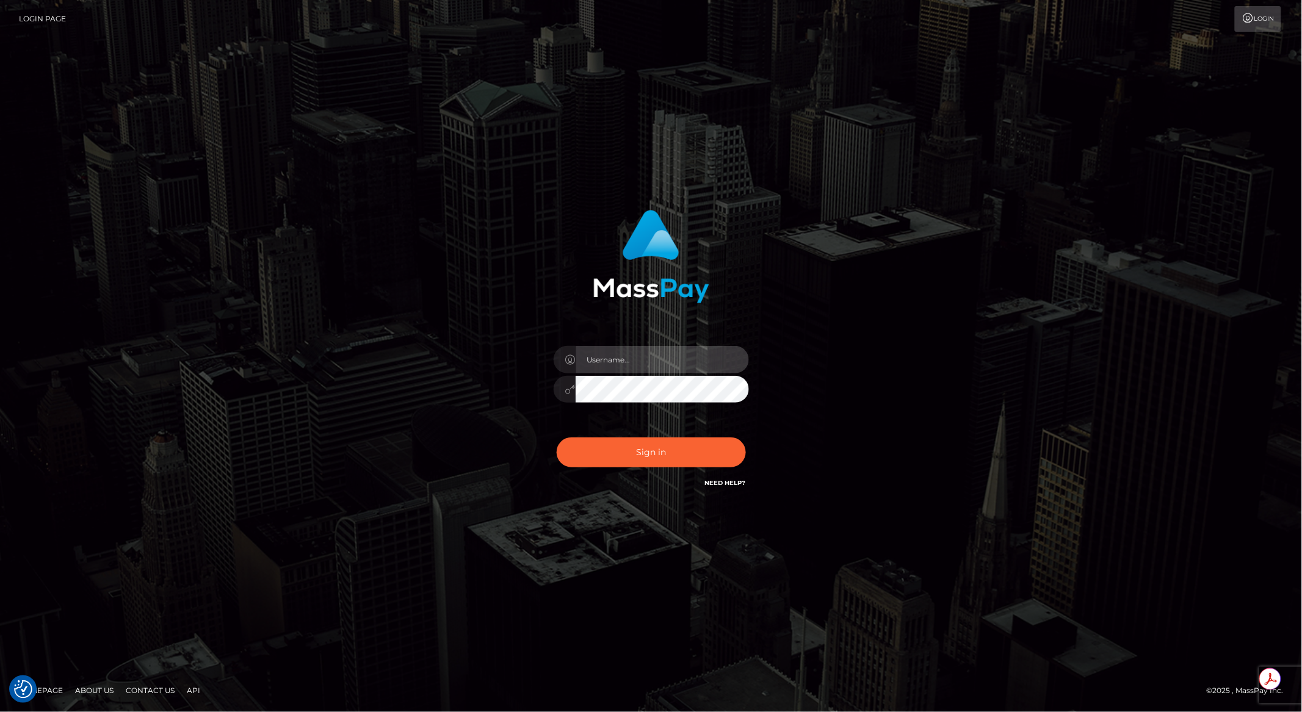
type input "brentg"
click at [648, 461] on button "Sign in" at bounding box center [651, 453] width 189 height 30
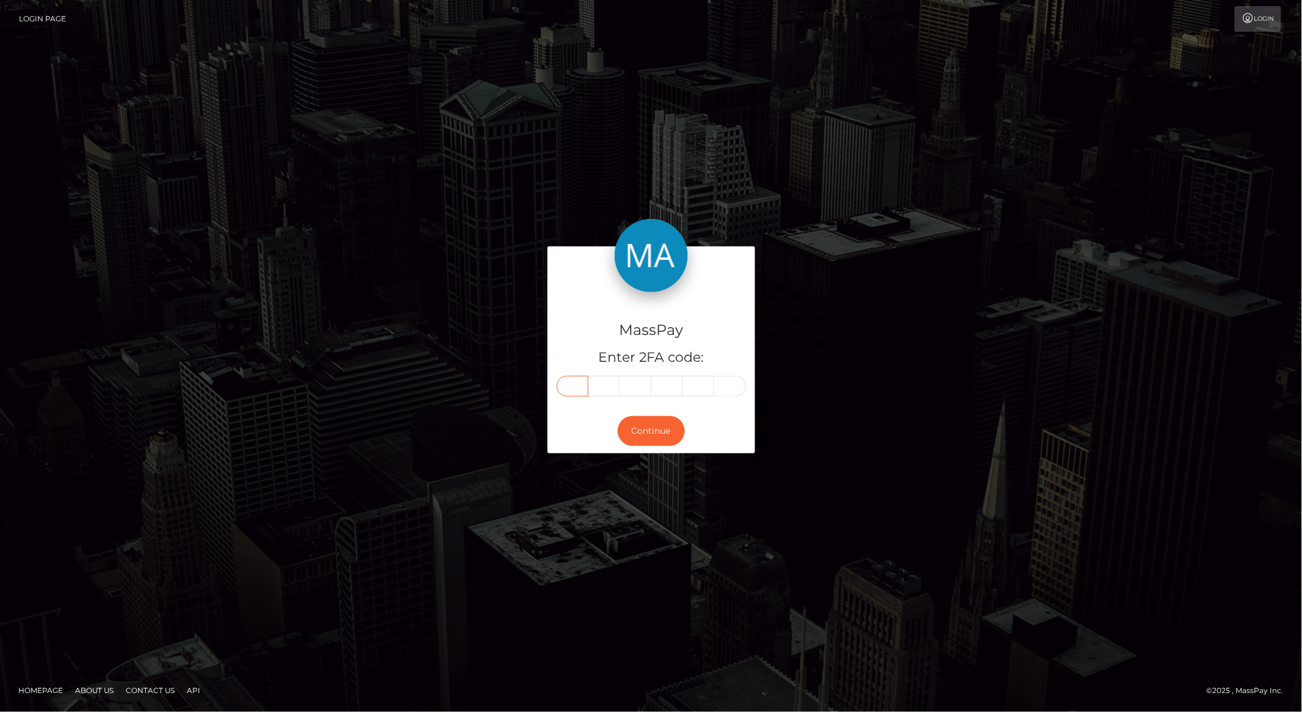
paste input "5"
type input "5"
type input "0"
type input "4"
type input "1"
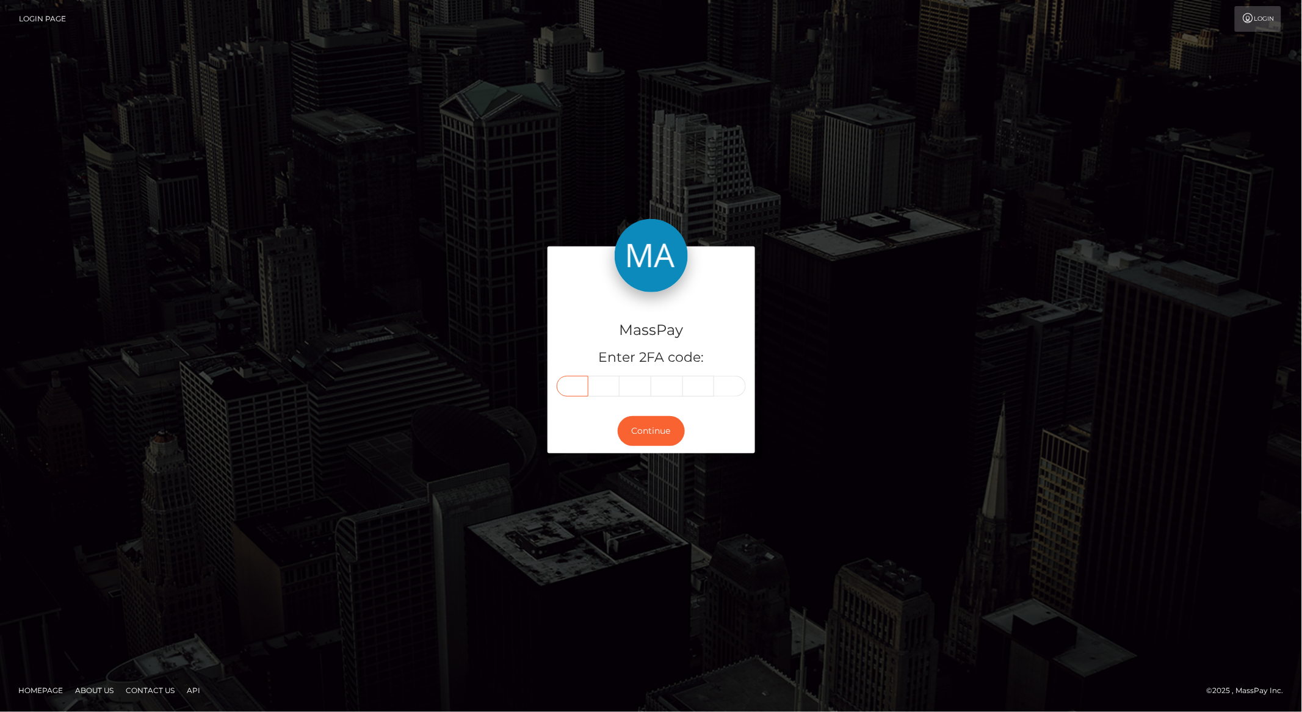
type input "8"
type input "7"
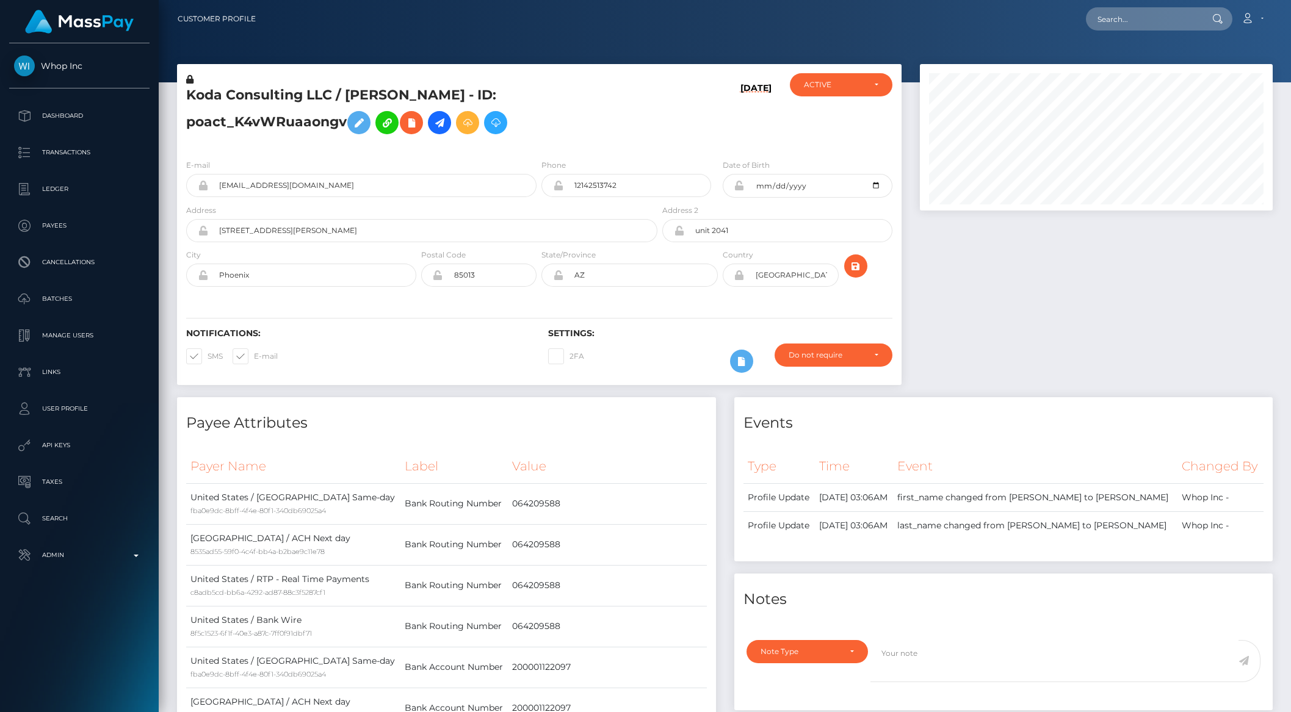
scroll to position [146, 352]
click at [120, 551] on p "Admin" at bounding box center [79, 555] width 131 height 18
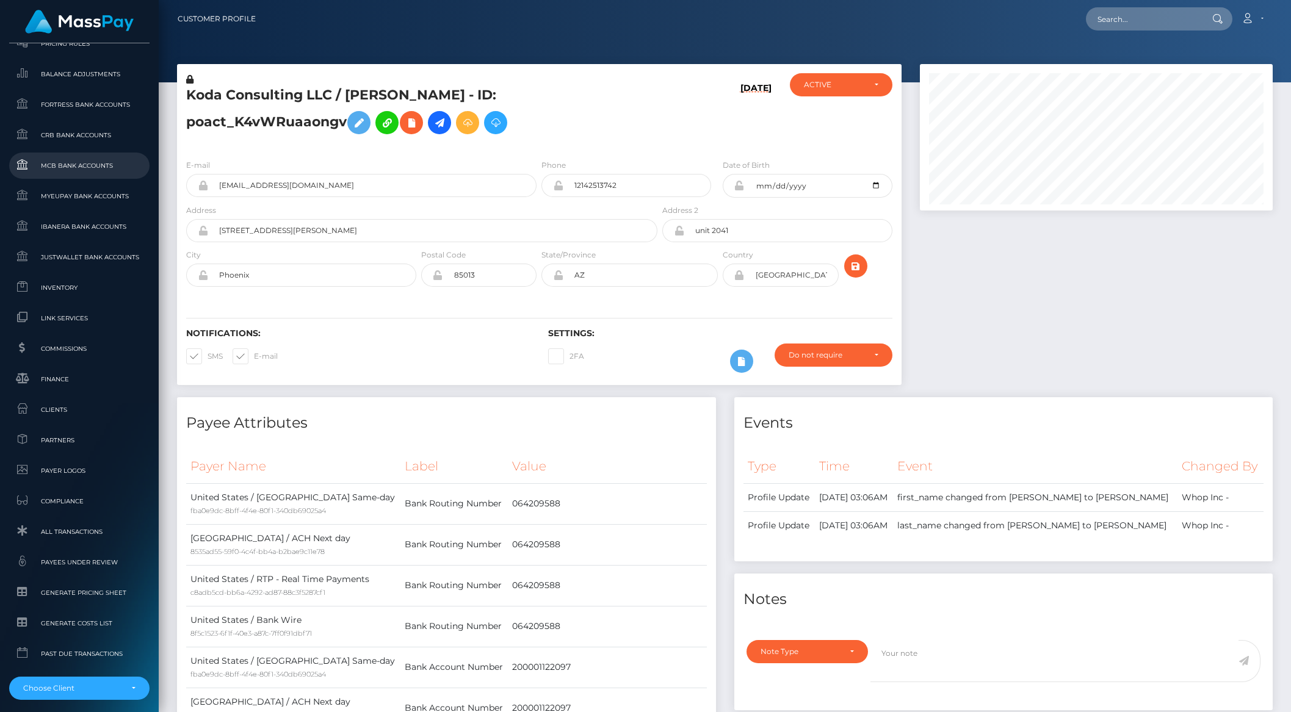
scroll to position [603, 0]
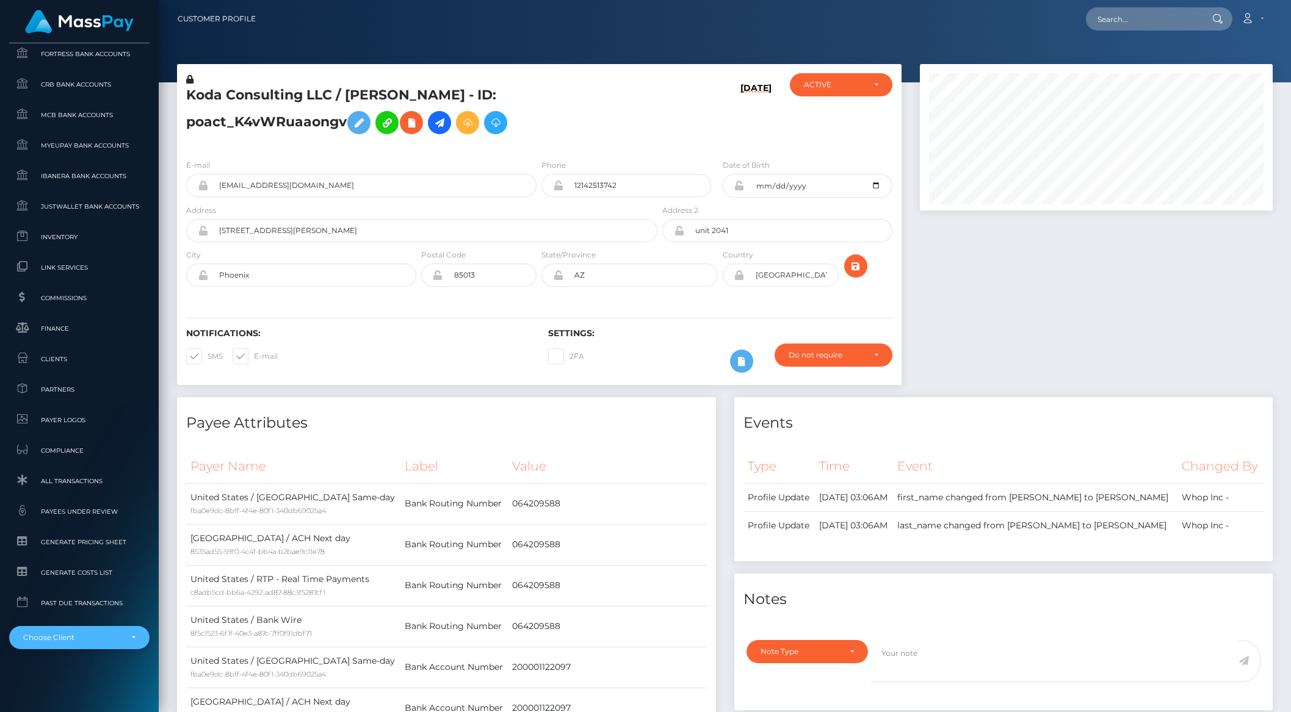
click at [56, 629] on div "Choose Client" at bounding box center [79, 637] width 140 height 23
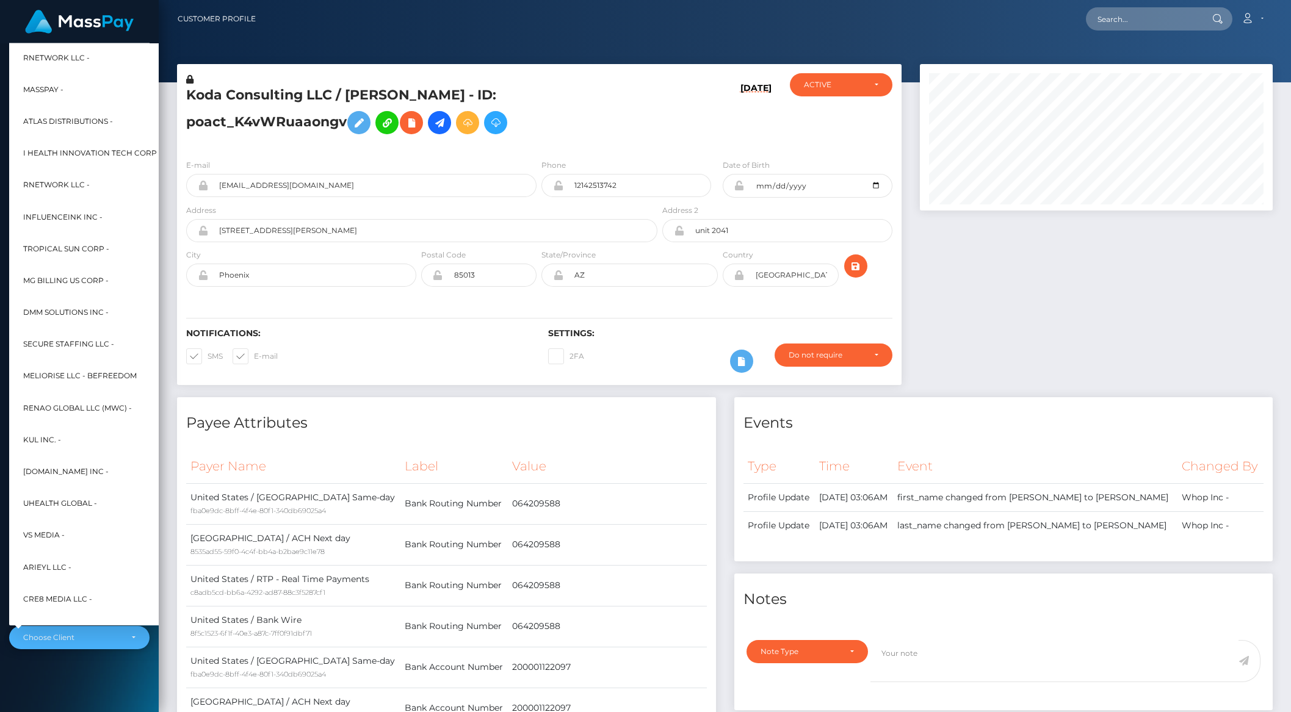
scroll to position [260, 13]
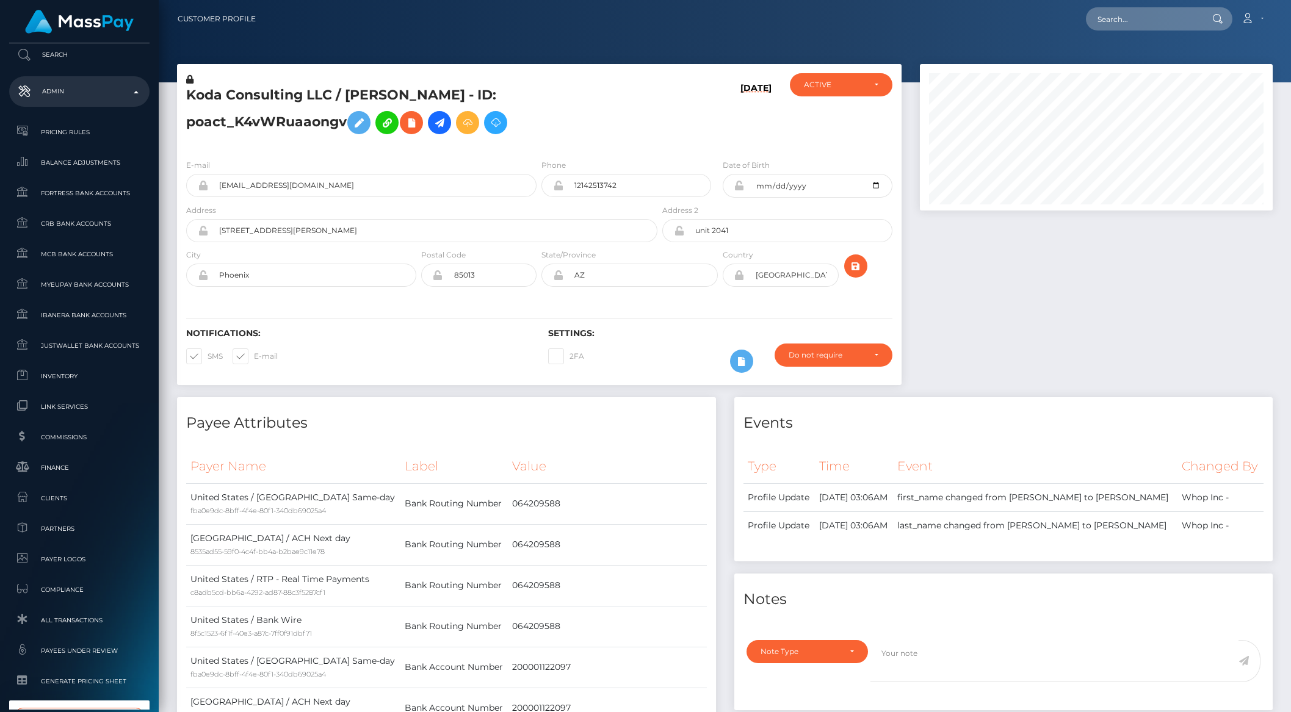
type input "mfcxy"
select select "52"
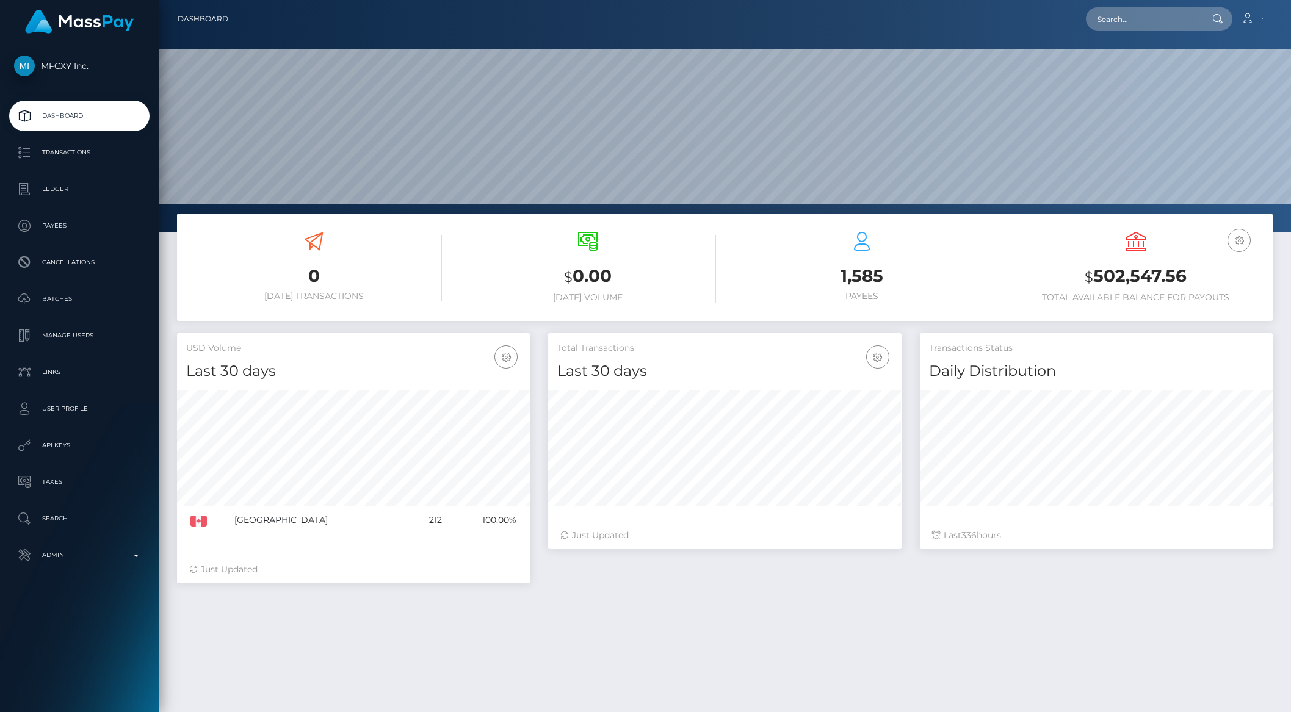
scroll to position [215, 352]
click at [48, 296] on p "Batches" at bounding box center [79, 299] width 131 height 18
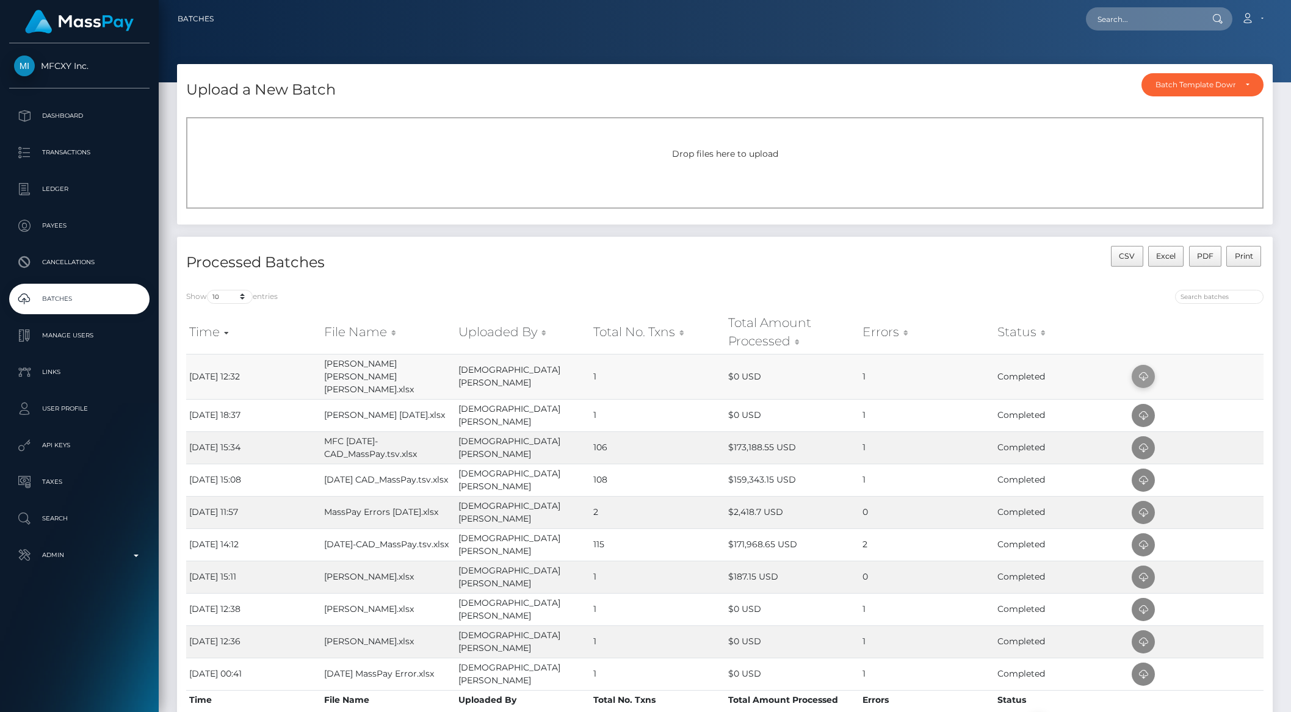
click at [1140, 369] on icon at bounding box center [1143, 376] width 15 height 15
click at [1125, 30] on input "text" at bounding box center [1143, 18] width 115 height 23
paste input "davinabainz@gmail.com"
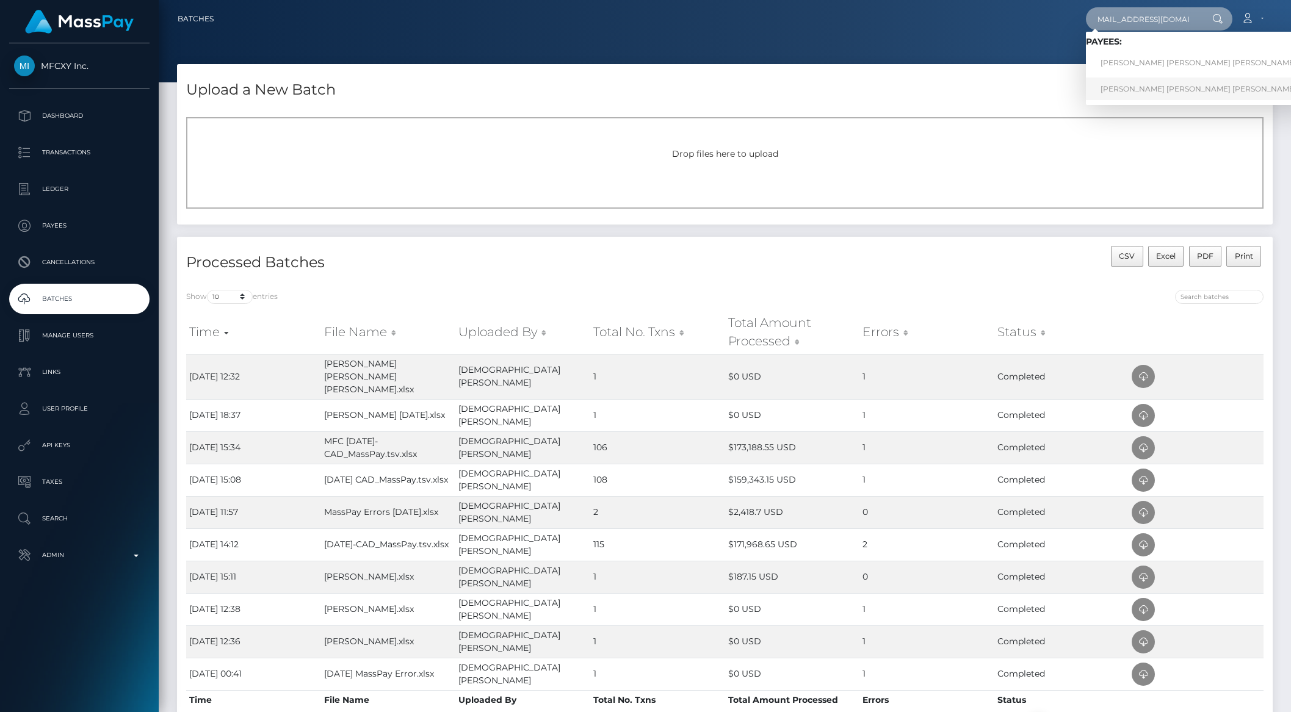
type input "davinabainz@gmail.com"
click at [1119, 95] on link "Davina Harinder Kaur Bains" at bounding box center [1198, 88] width 225 height 23
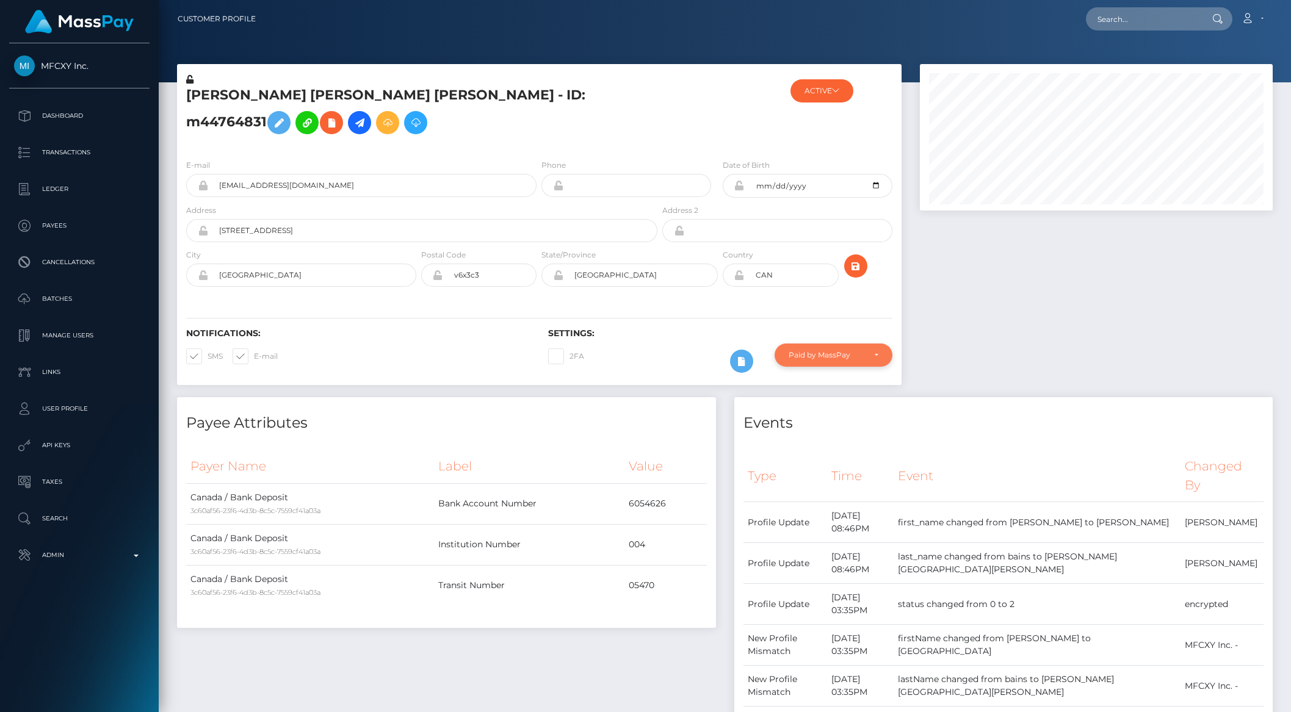
click at [842, 360] on div "Paid by MassPay" at bounding box center [825, 355] width 75 height 10
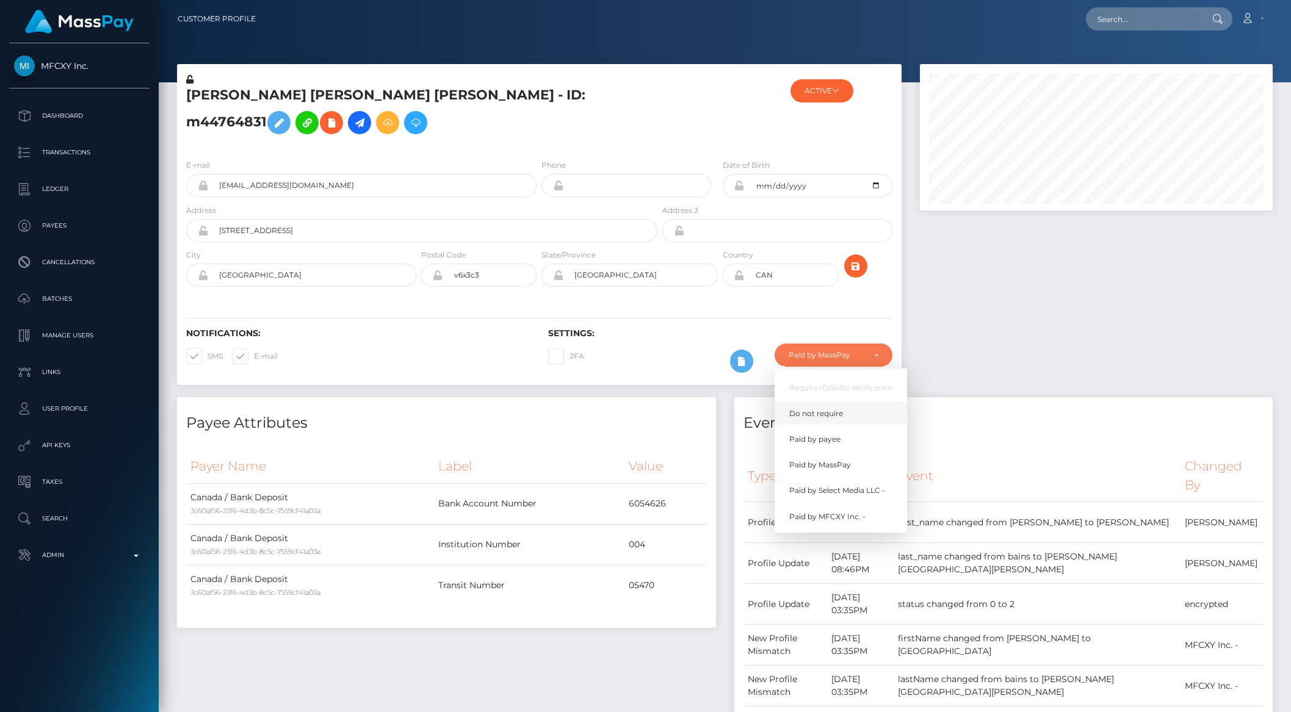
click at [823, 419] on span "Do not require" at bounding box center [816, 413] width 54 height 11
select select "0"
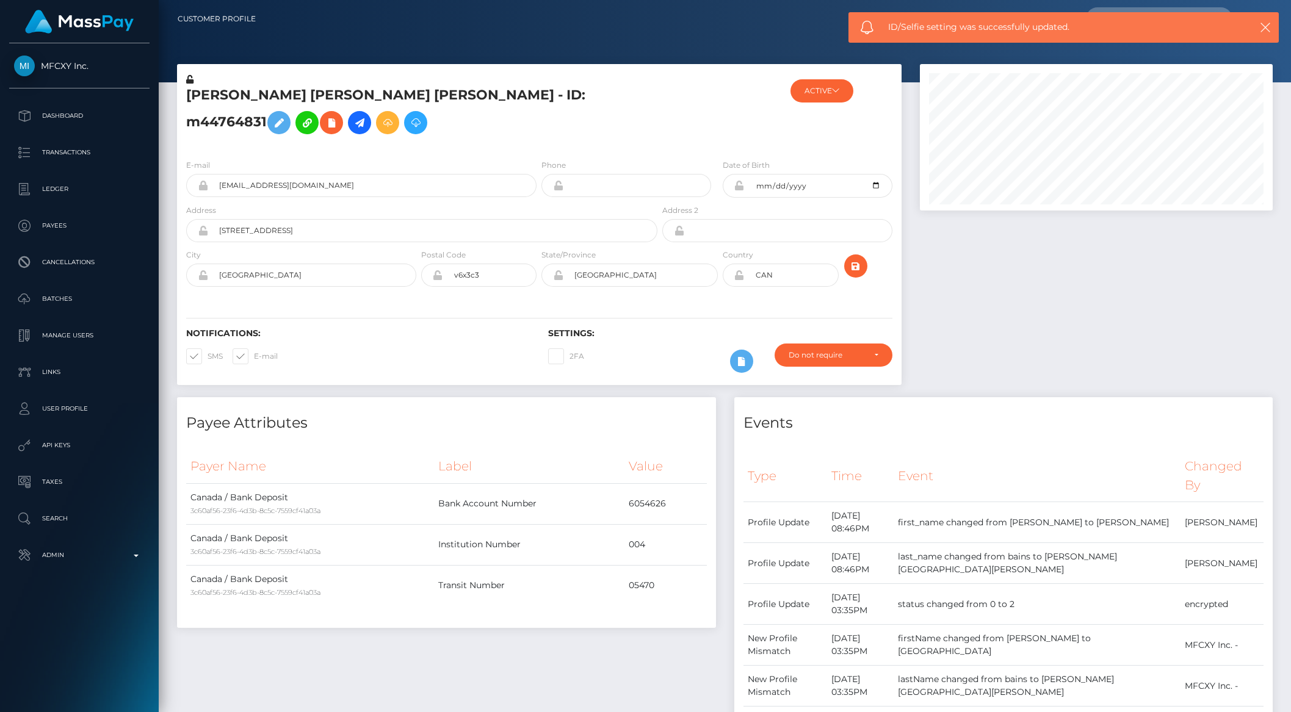
click at [1076, 376] on div at bounding box center [1095, 230] width 371 height 333
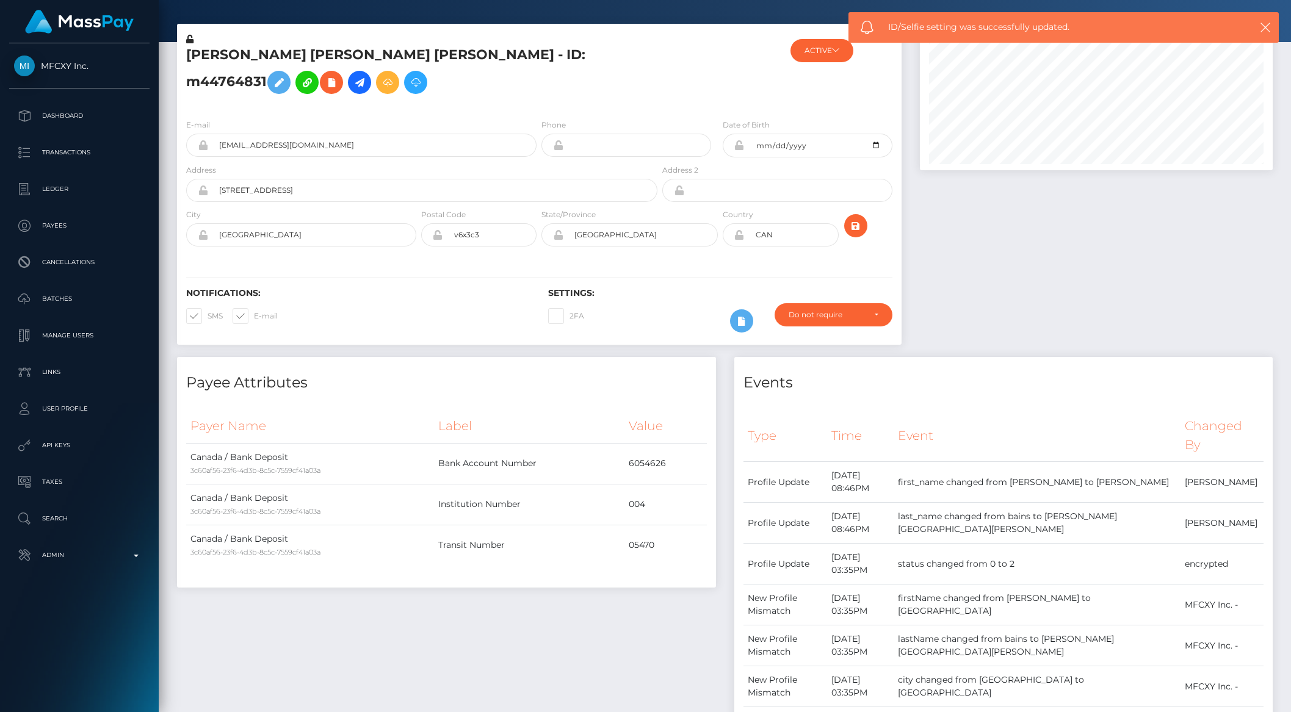
scroll to position [62, 0]
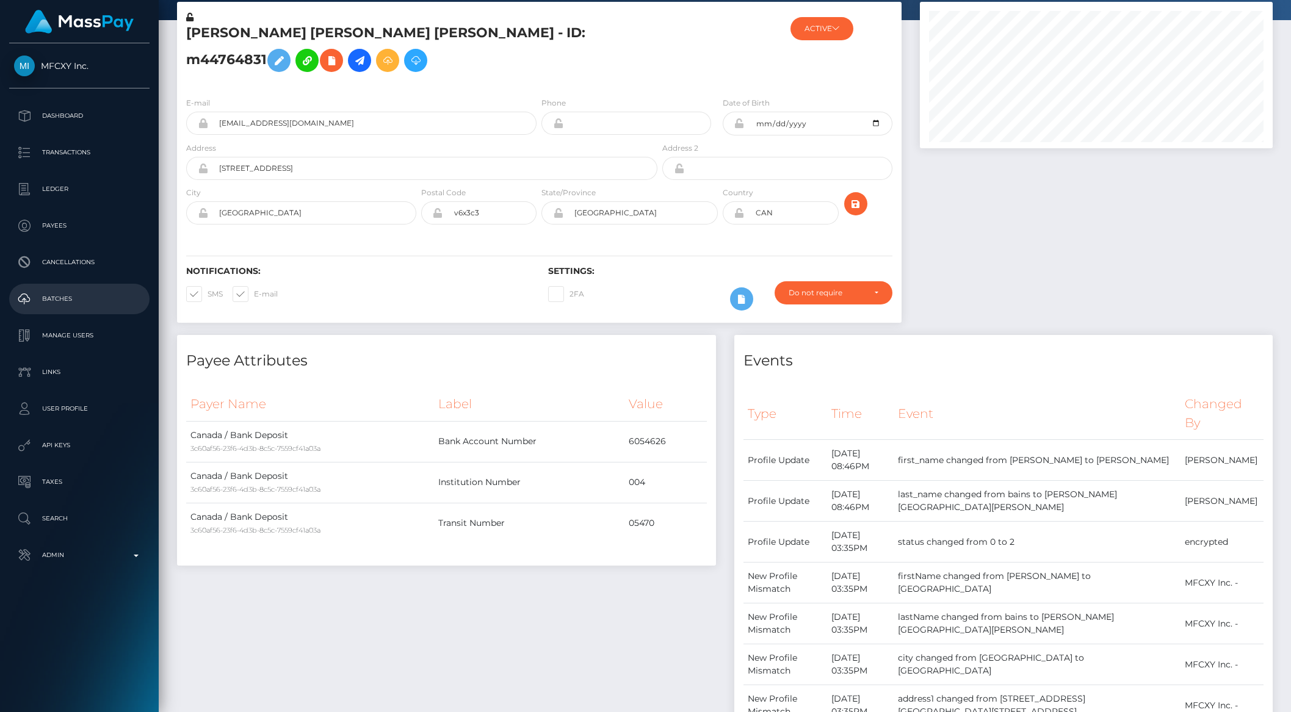
click at [46, 299] on p "Batches" at bounding box center [79, 299] width 131 height 18
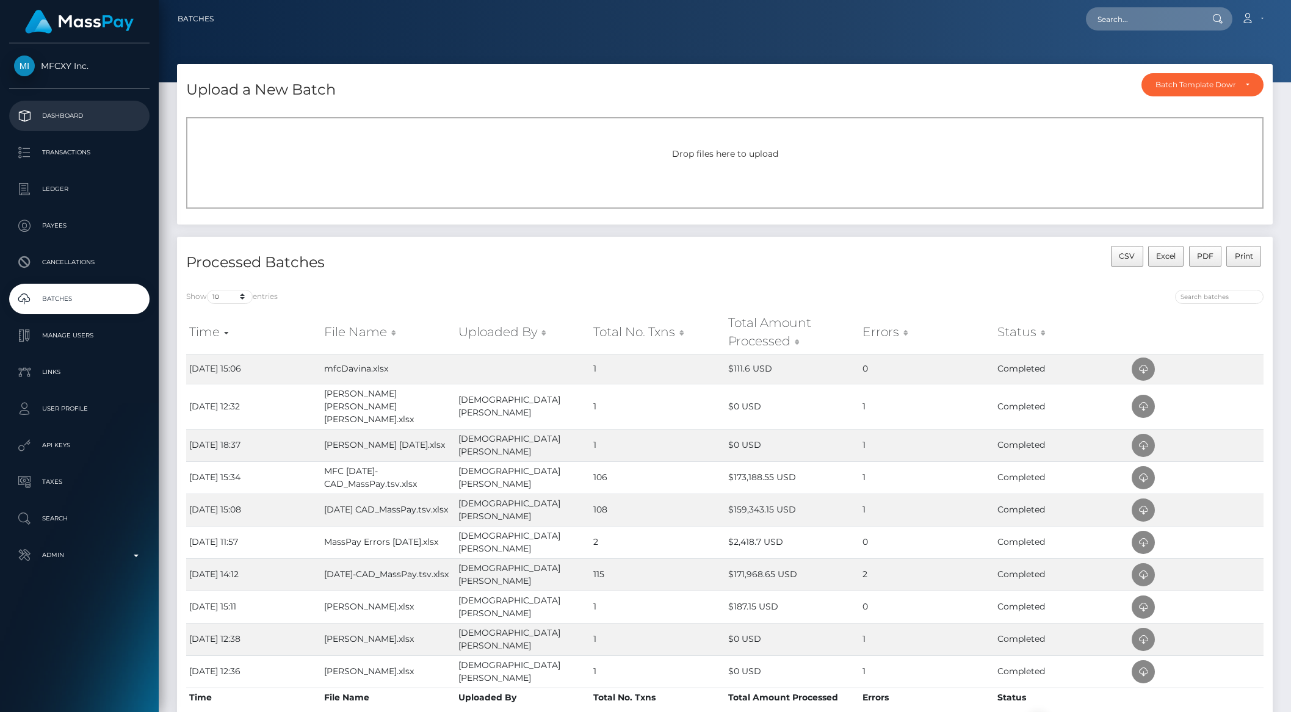
click at [66, 121] on p "Dashboard" at bounding box center [79, 116] width 131 height 18
